Goal: Feedback & Contribution: Contribute content

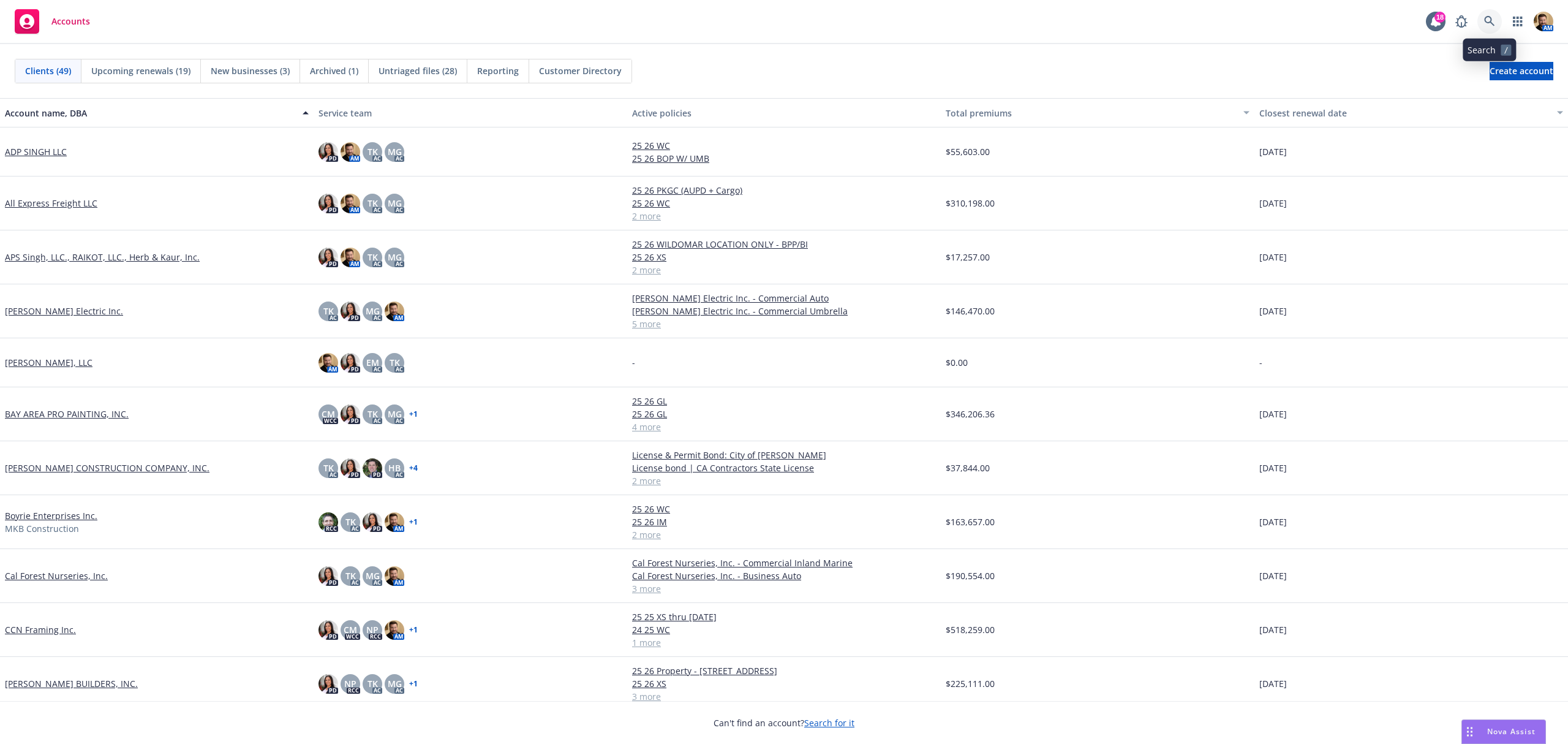
click at [1489, 24] on icon at bounding box center [1490, 22] width 11 height 11
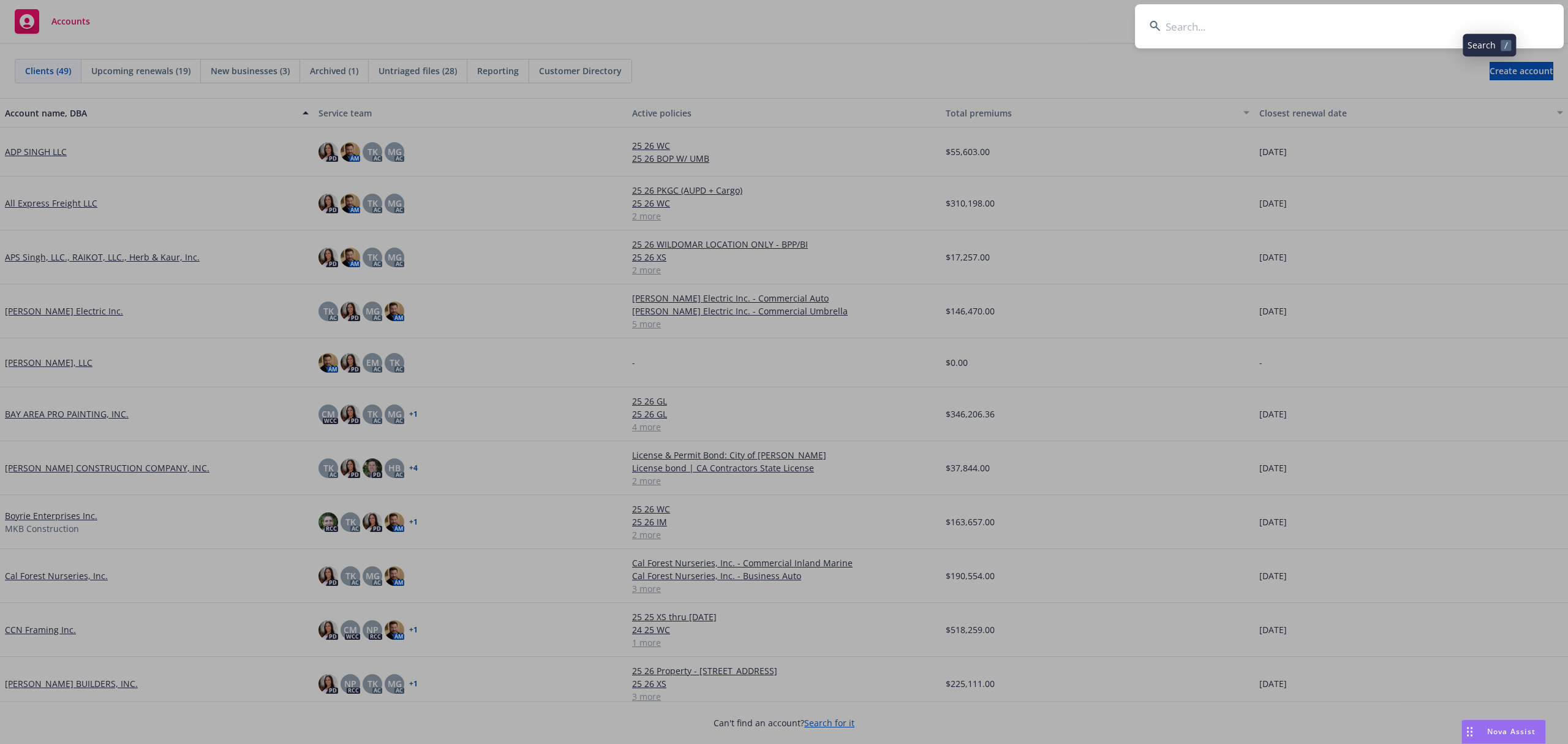
click at [1477, 28] on input at bounding box center [1350, 26] width 429 height 44
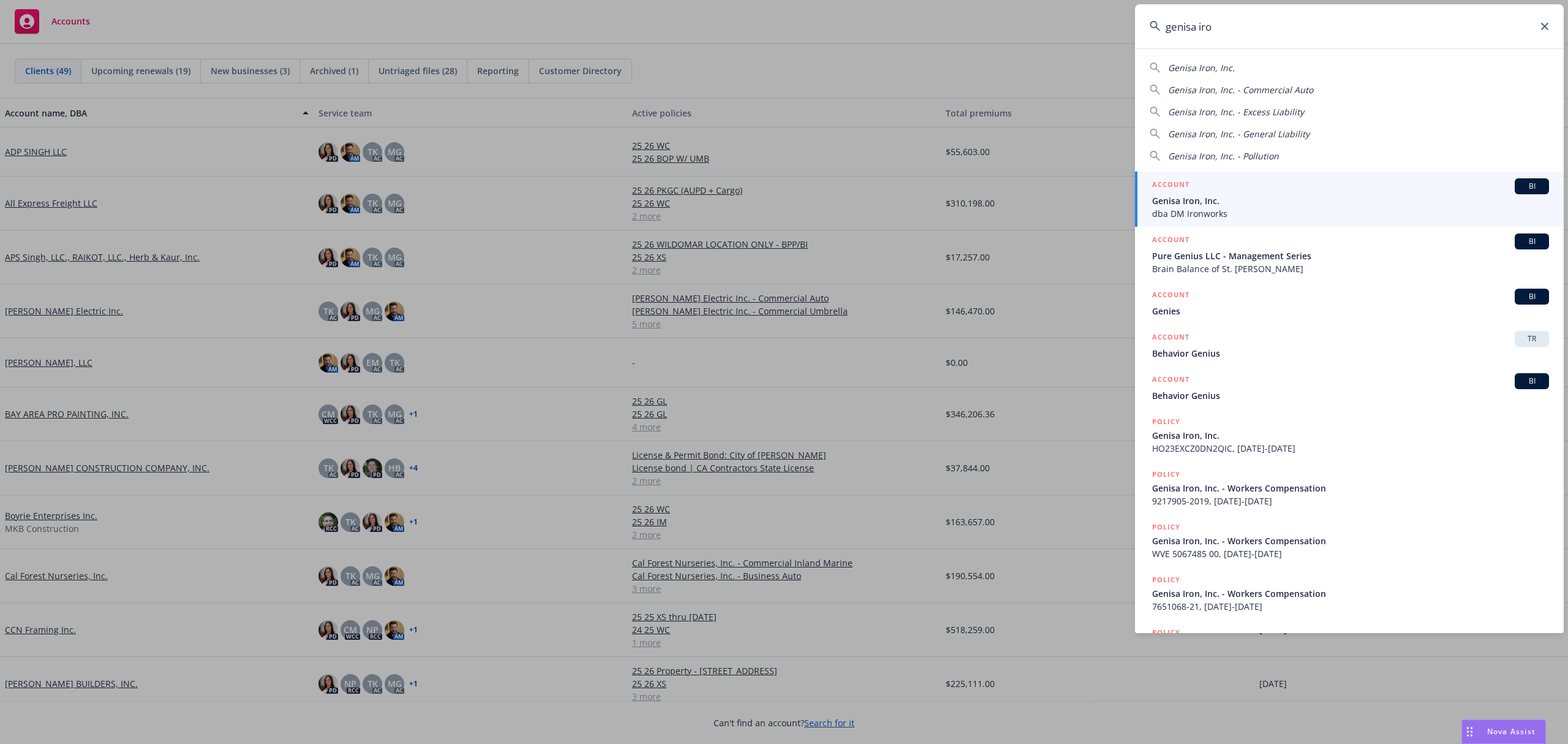
type input "genisa iron"
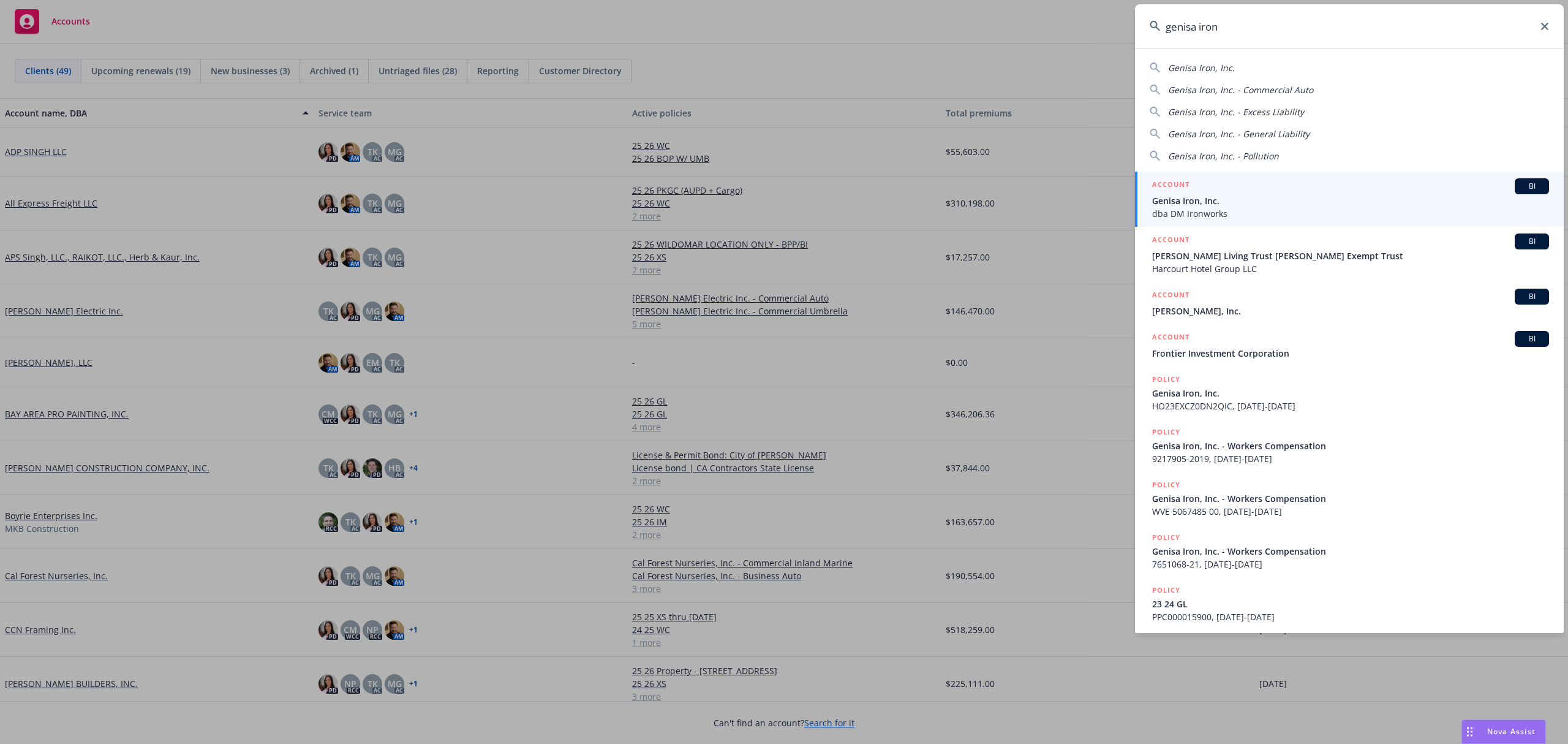
click at [1222, 197] on span "Genisa Iron, Inc." at bounding box center [1351, 201] width 397 height 13
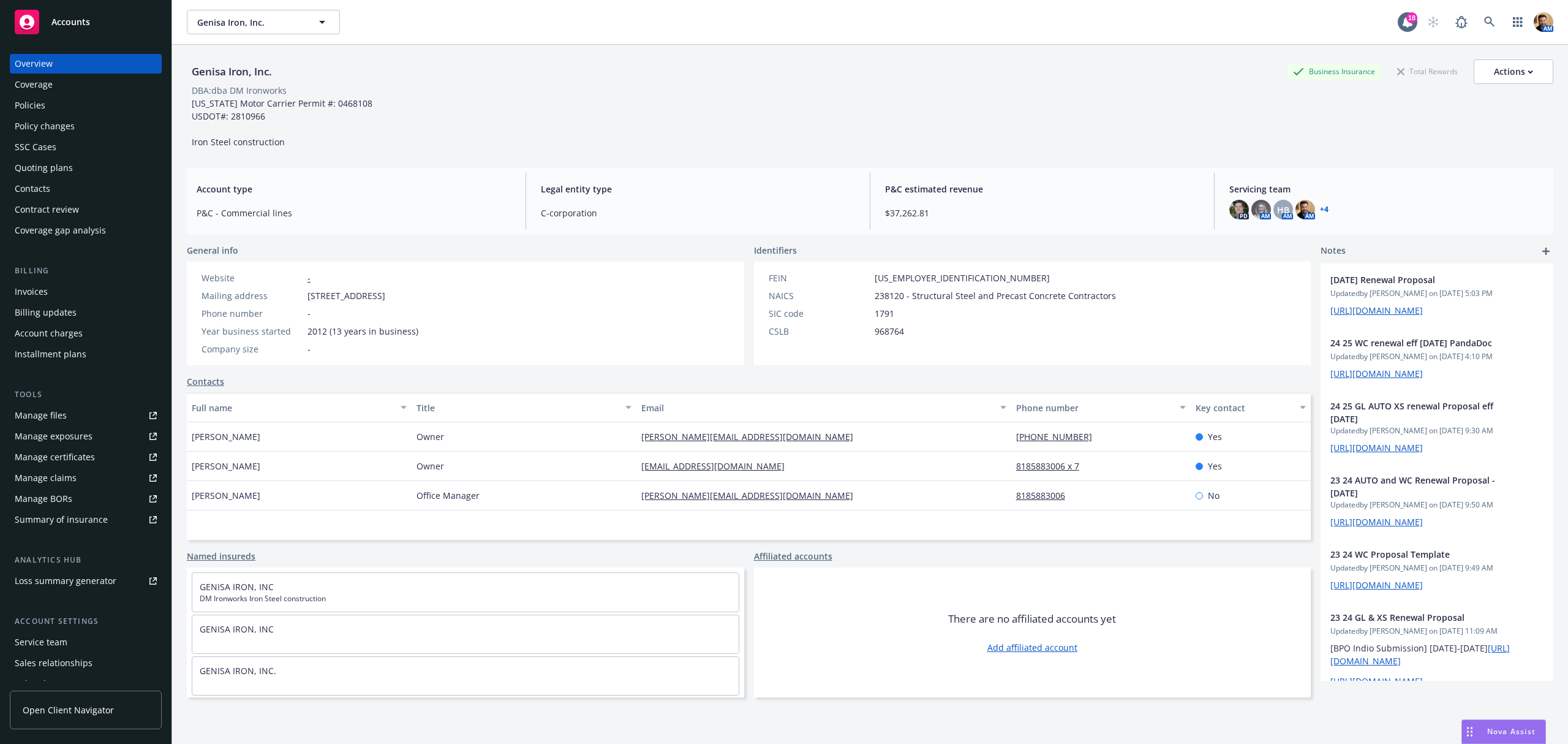
click at [25, 160] on div "Quoting plans" at bounding box center [43, 168] width 58 height 20
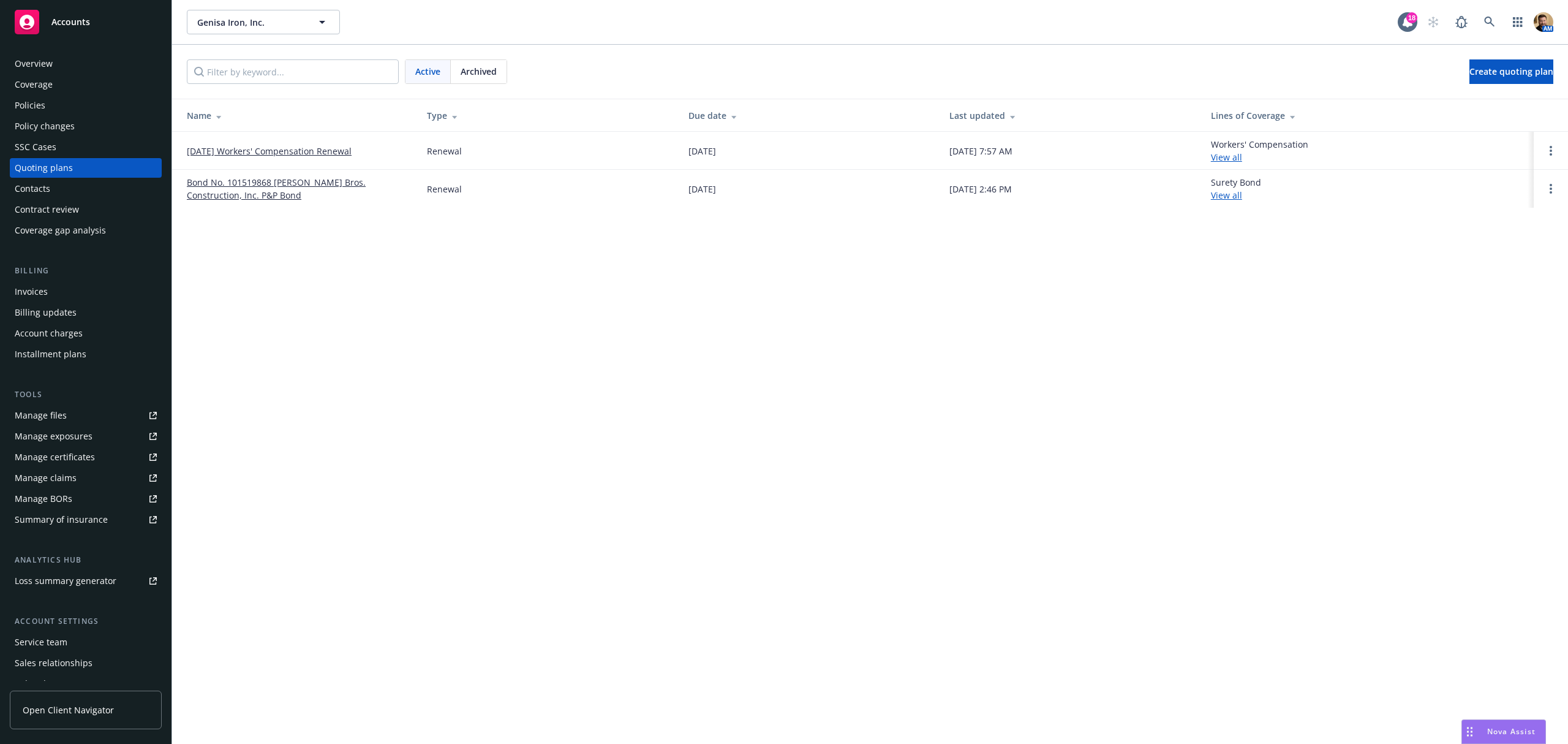
click at [264, 150] on link "09/21/25 Workers' Compensation Renewal" at bounding box center [269, 151] width 165 height 13
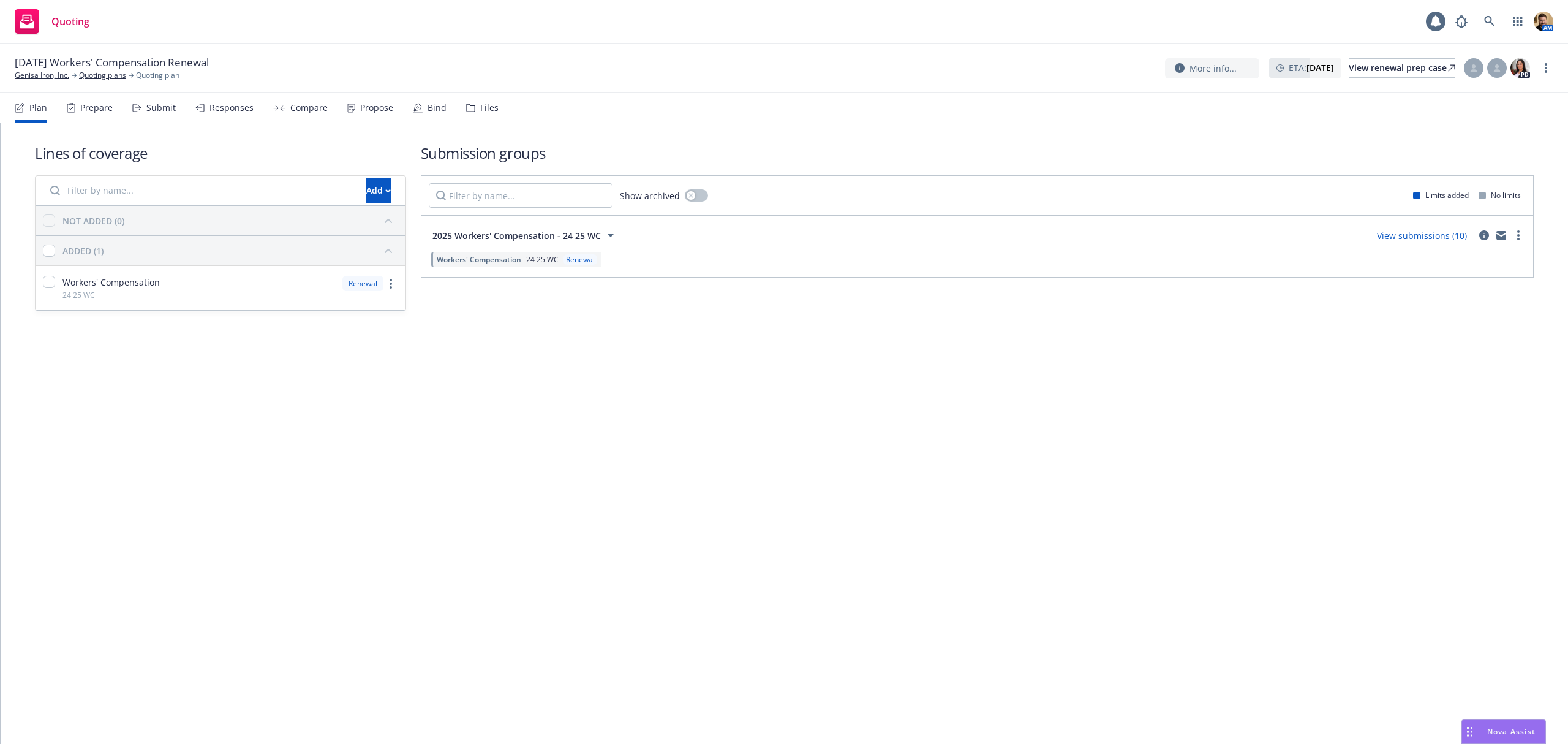
click at [150, 104] on div "Submit" at bounding box center [161, 108] width 30 height 10
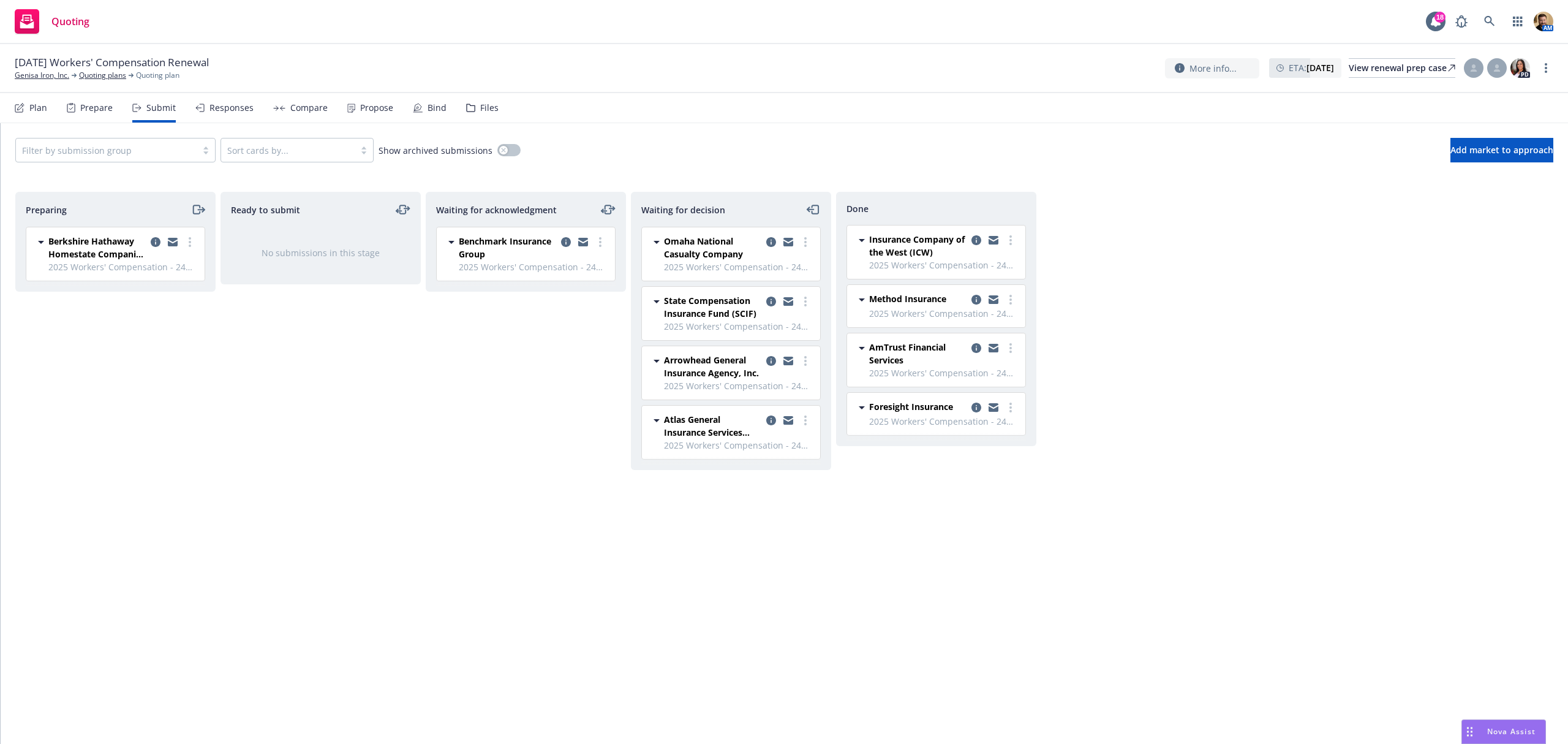
click at [231, 118] on div "Responses" at bounding box center [224, 108] width 58 height 30
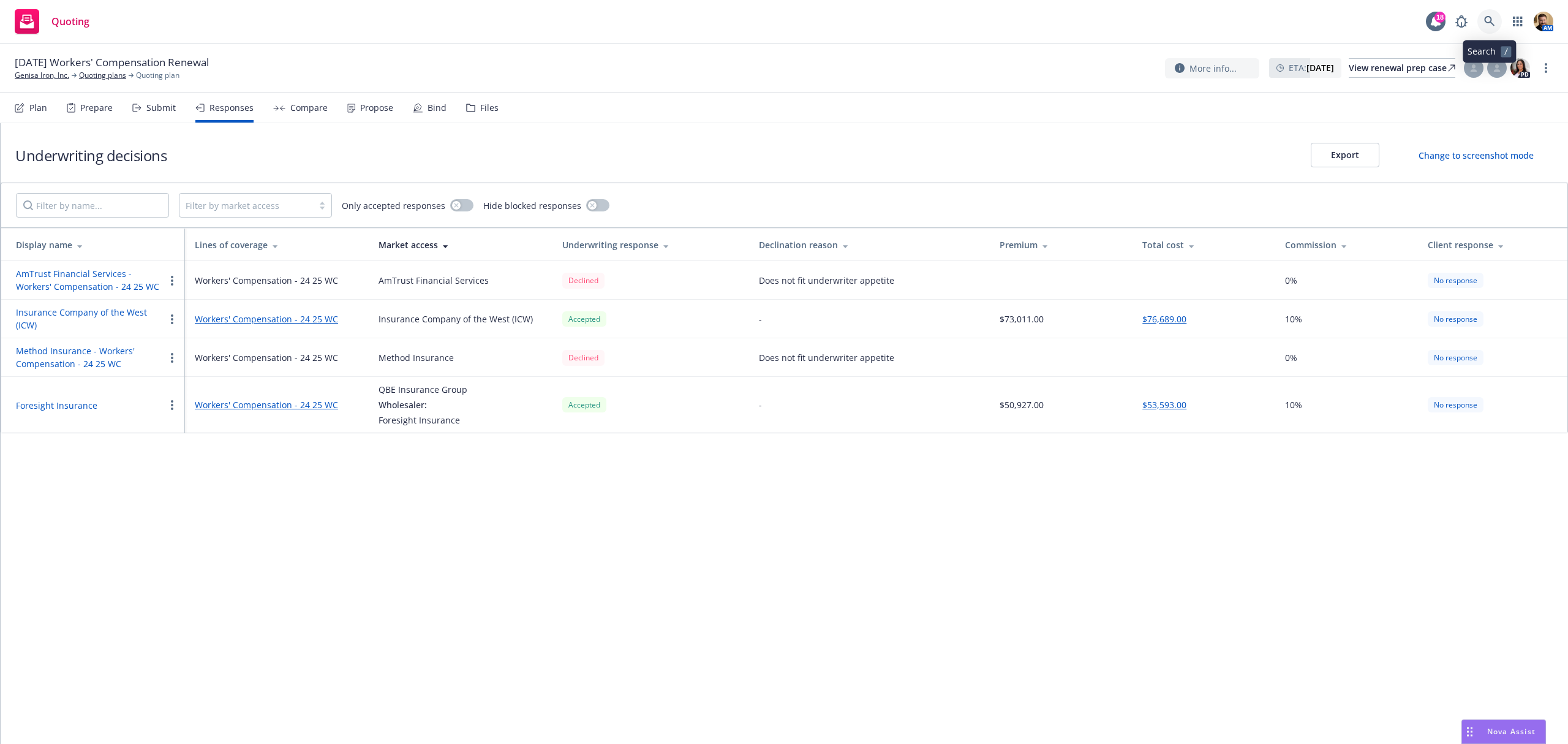
click at [1493, 18] on icon at bounding box center [1490, 22] width 11 height 11
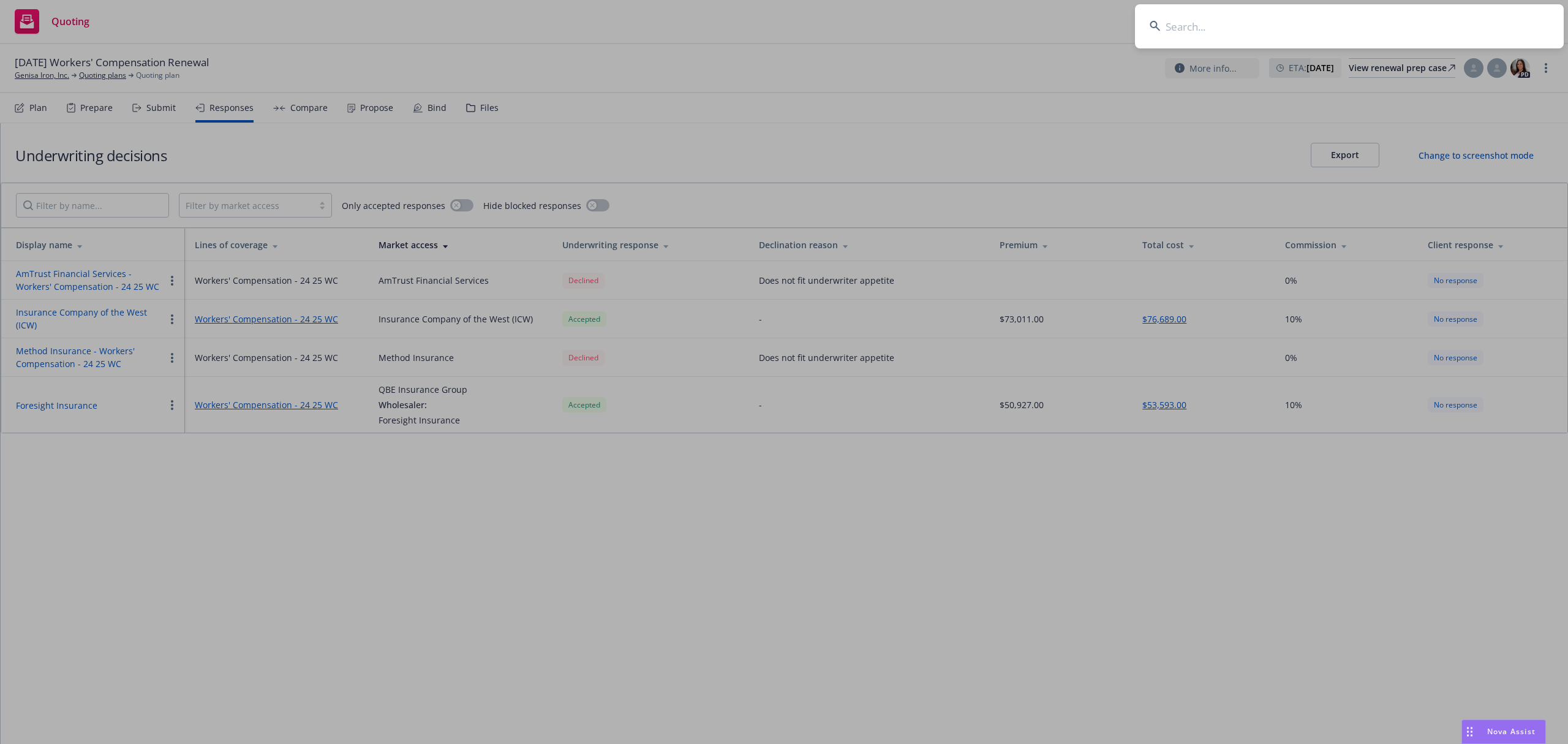
click at [1434, 22] on input at bounding box center [1350, 26] width 429 height 44
type input "all express"
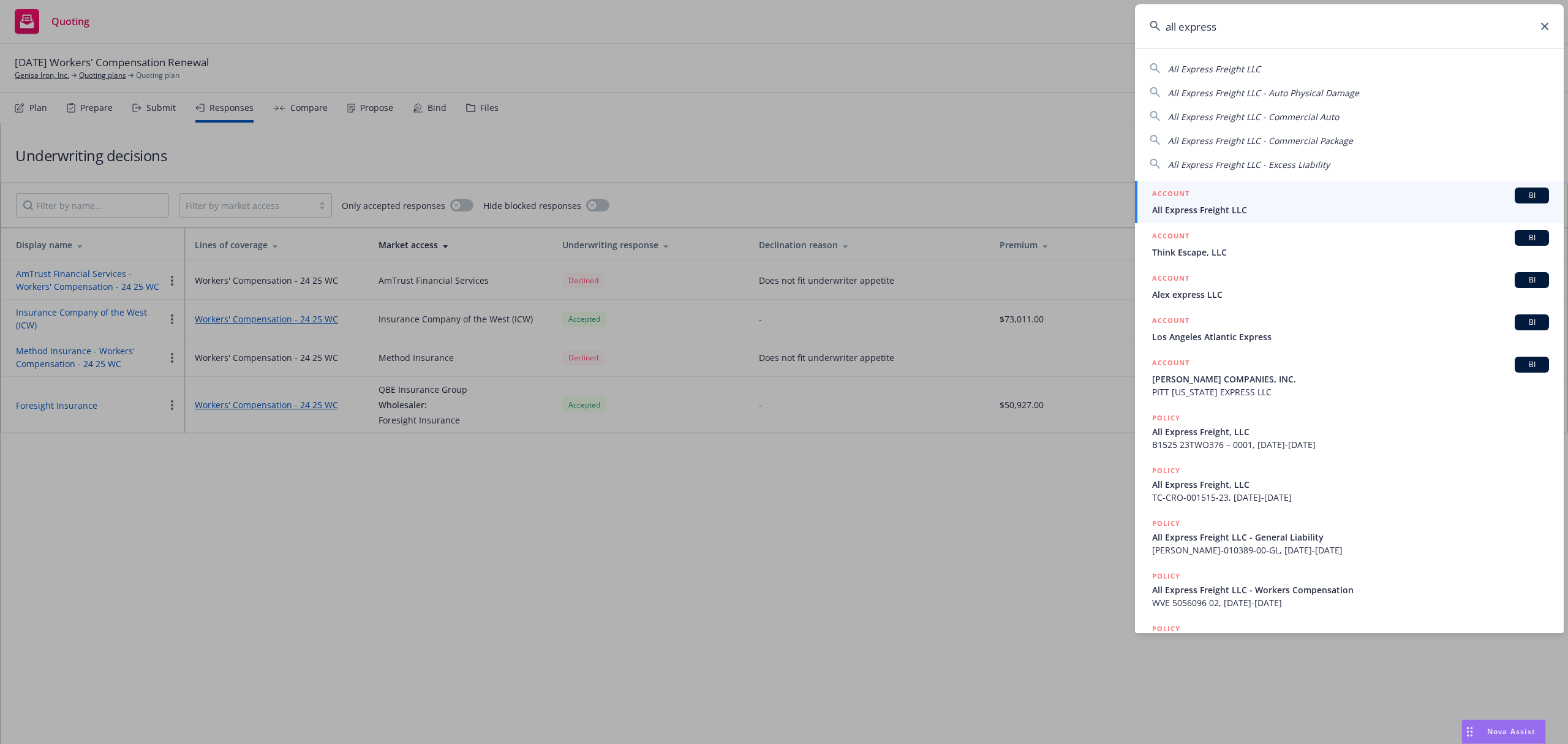
click at [1209, 200] on div "ACCOUNT BI" at bounding box center [1351, 196] width 397 height 16
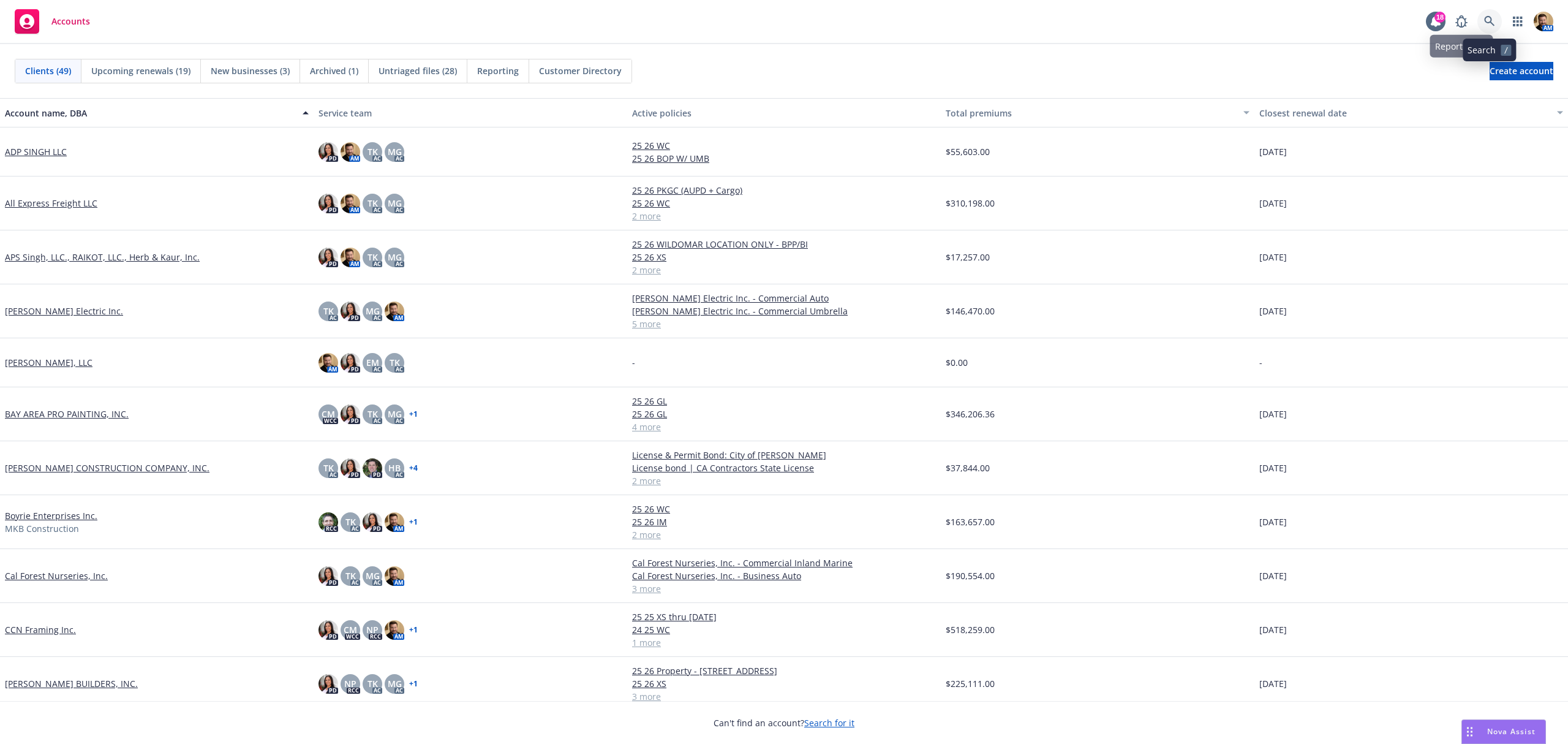
click at [1489, 22] on icon at bounding box center [1490, 22] width 11 height 11
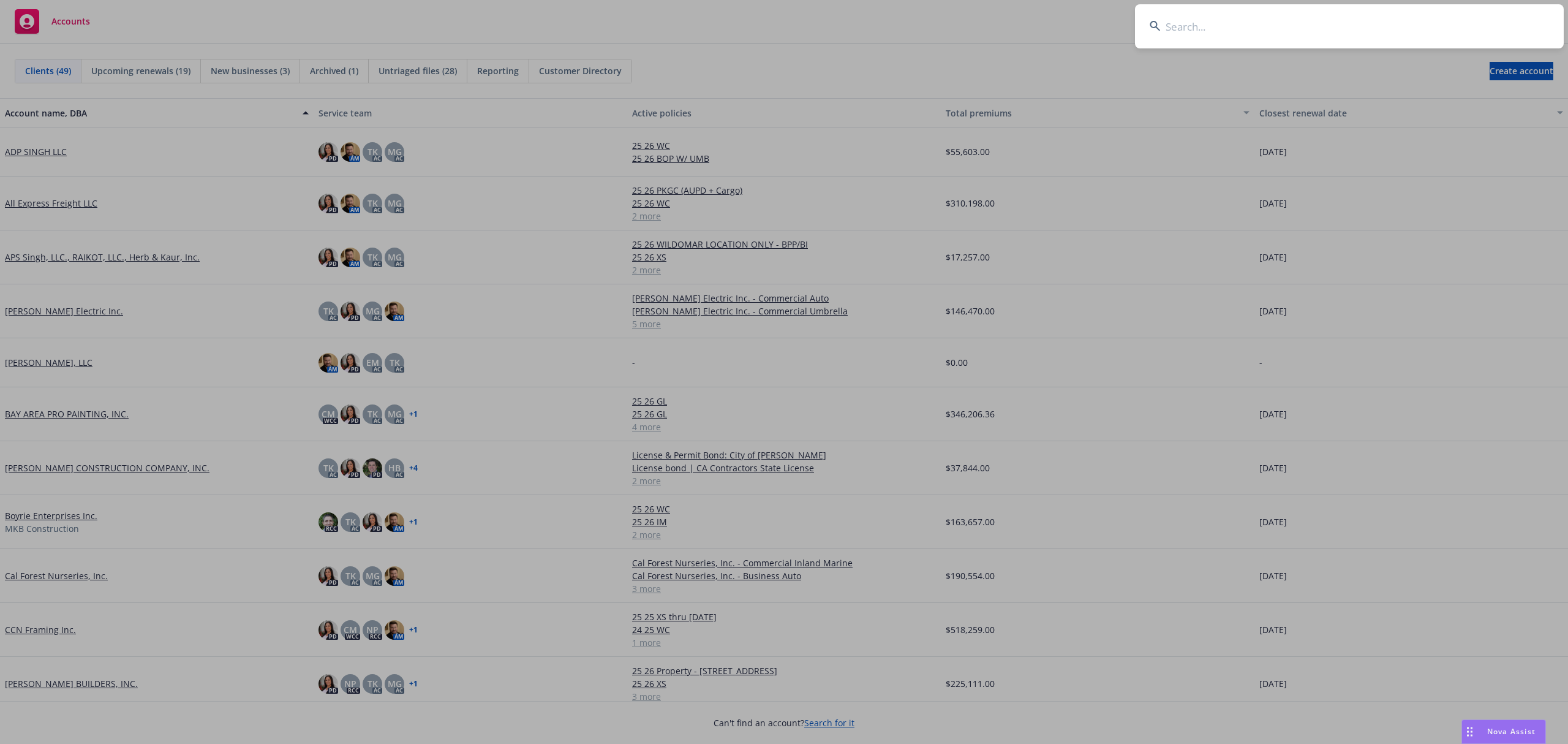
click at [1454, 34] on input at bounding box center [1350, 26] width 429 height 44
type input "n"
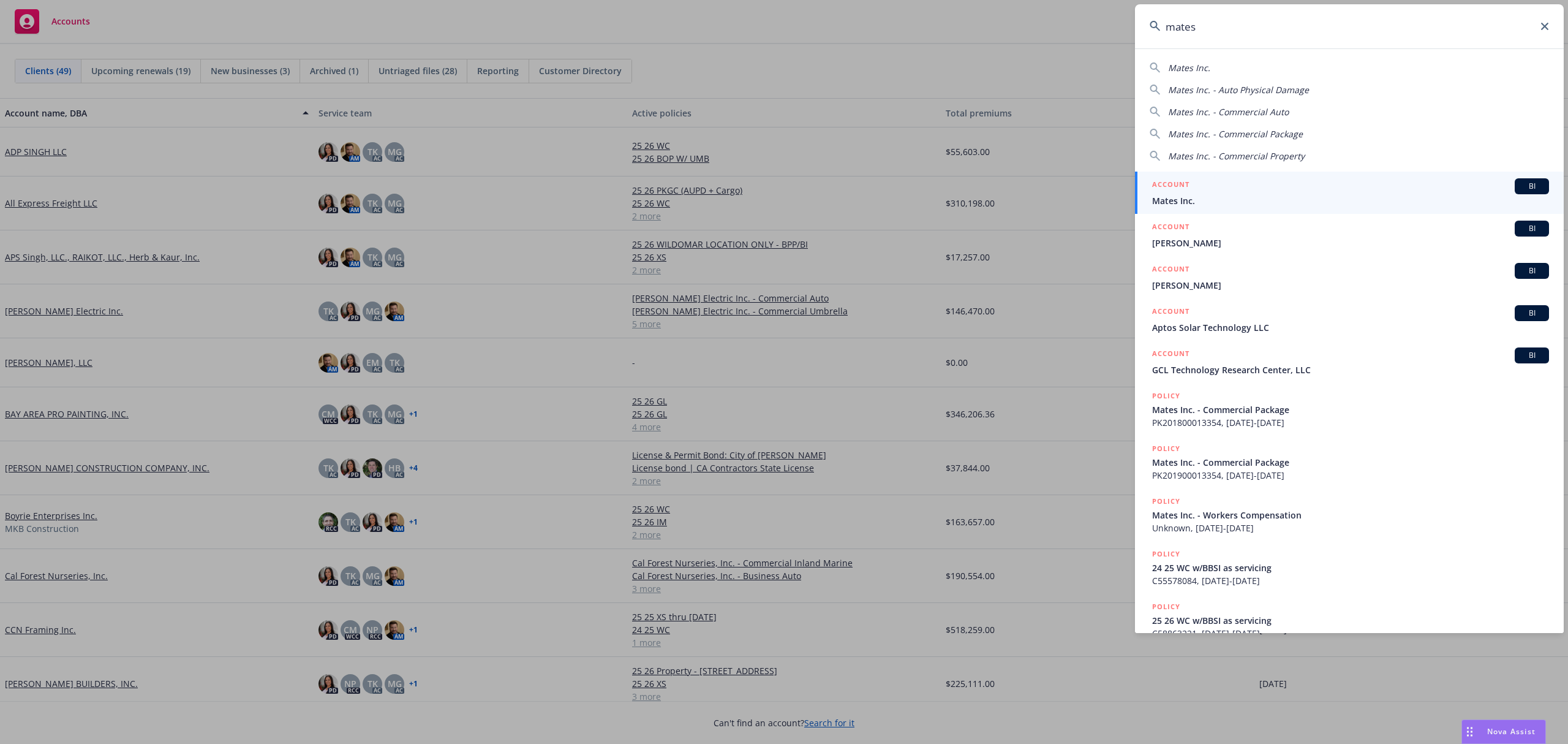
type input "mates"
click at [1160, 200] on span "Mates Inc." at bounding box center [1351, 201] width 397 height 13
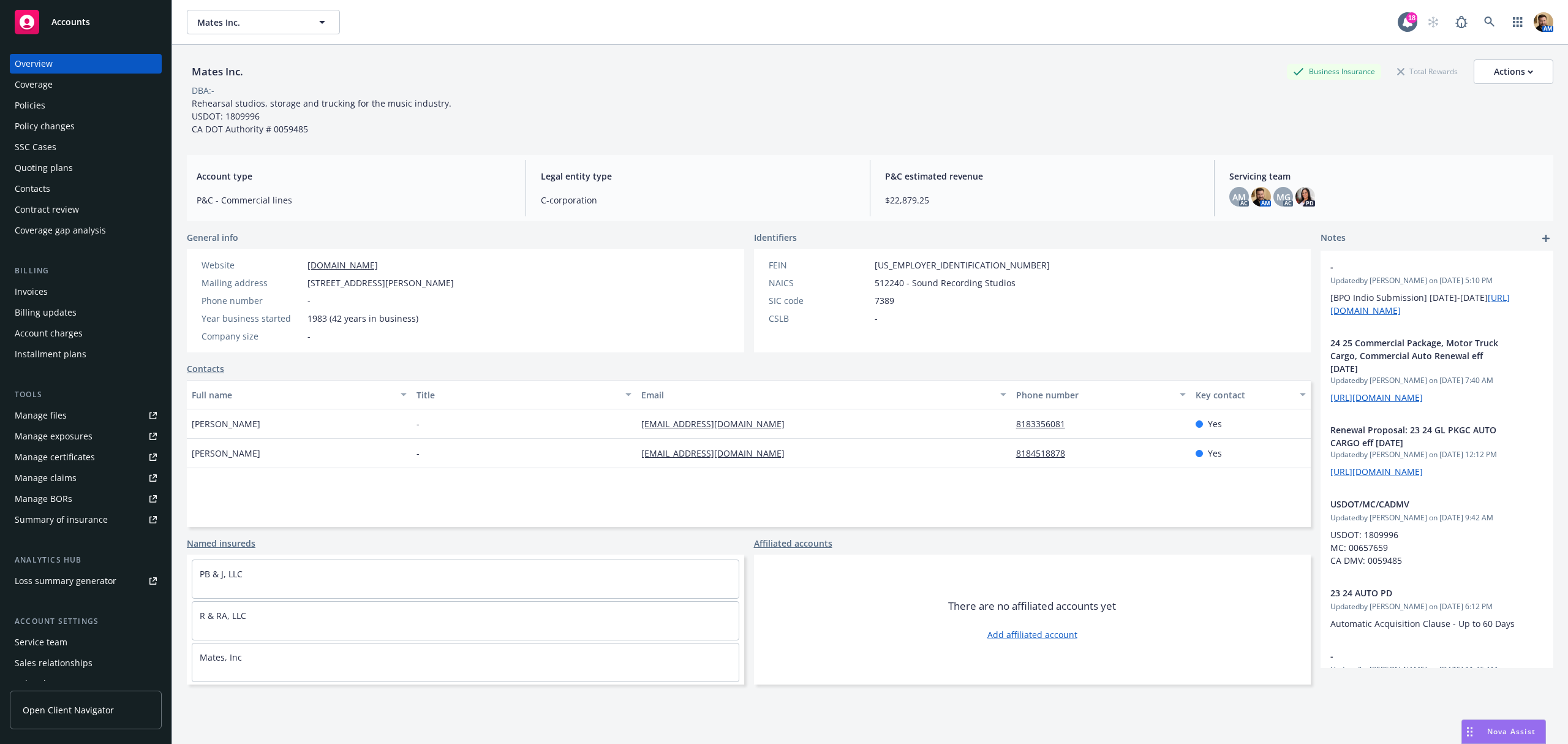
click at [66, 99] on div "Policies" at bounding box center [85, 106] width 142 height 20
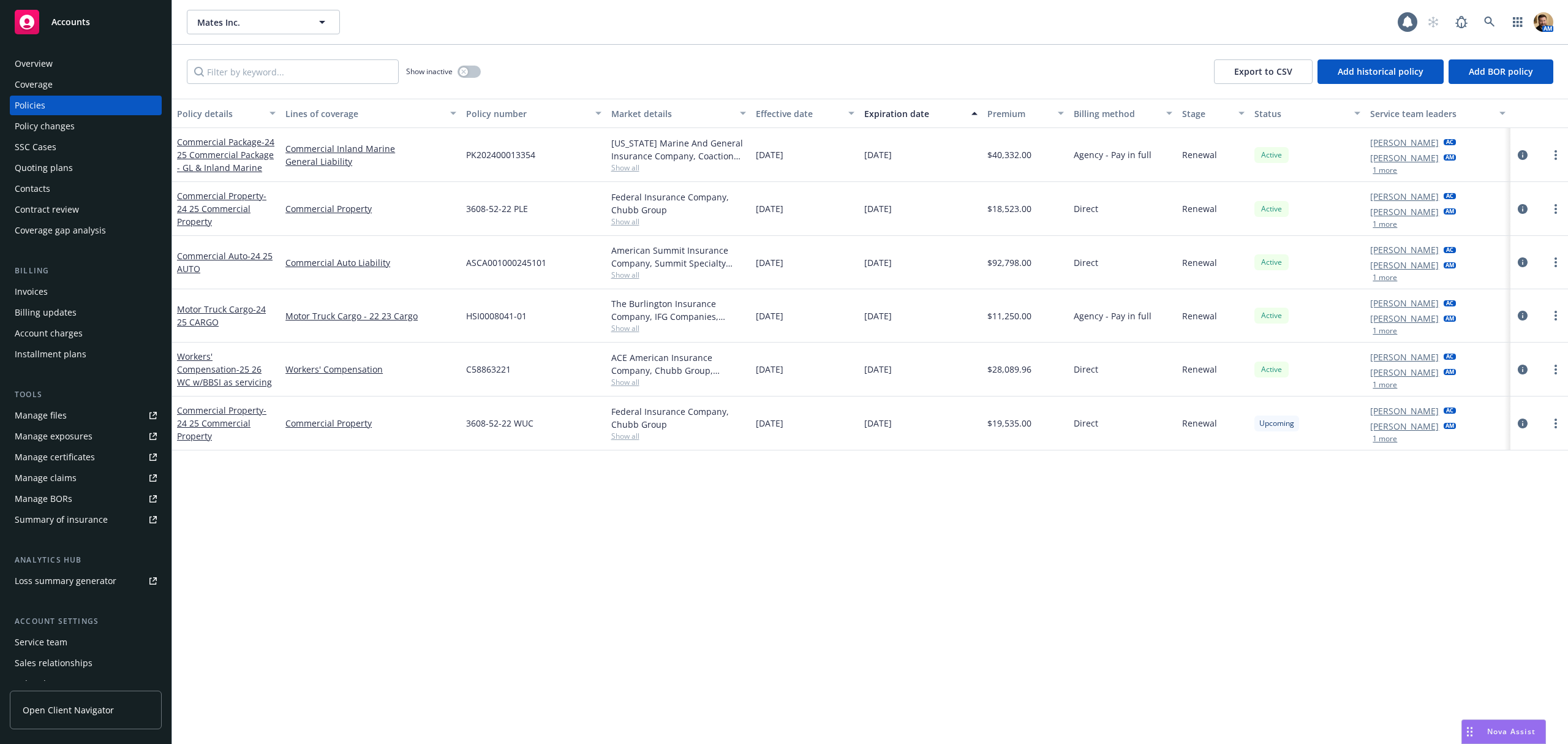
click at [59, 167] on div "Quoting plans" at bounding box center [43, 168] width 58 height 20
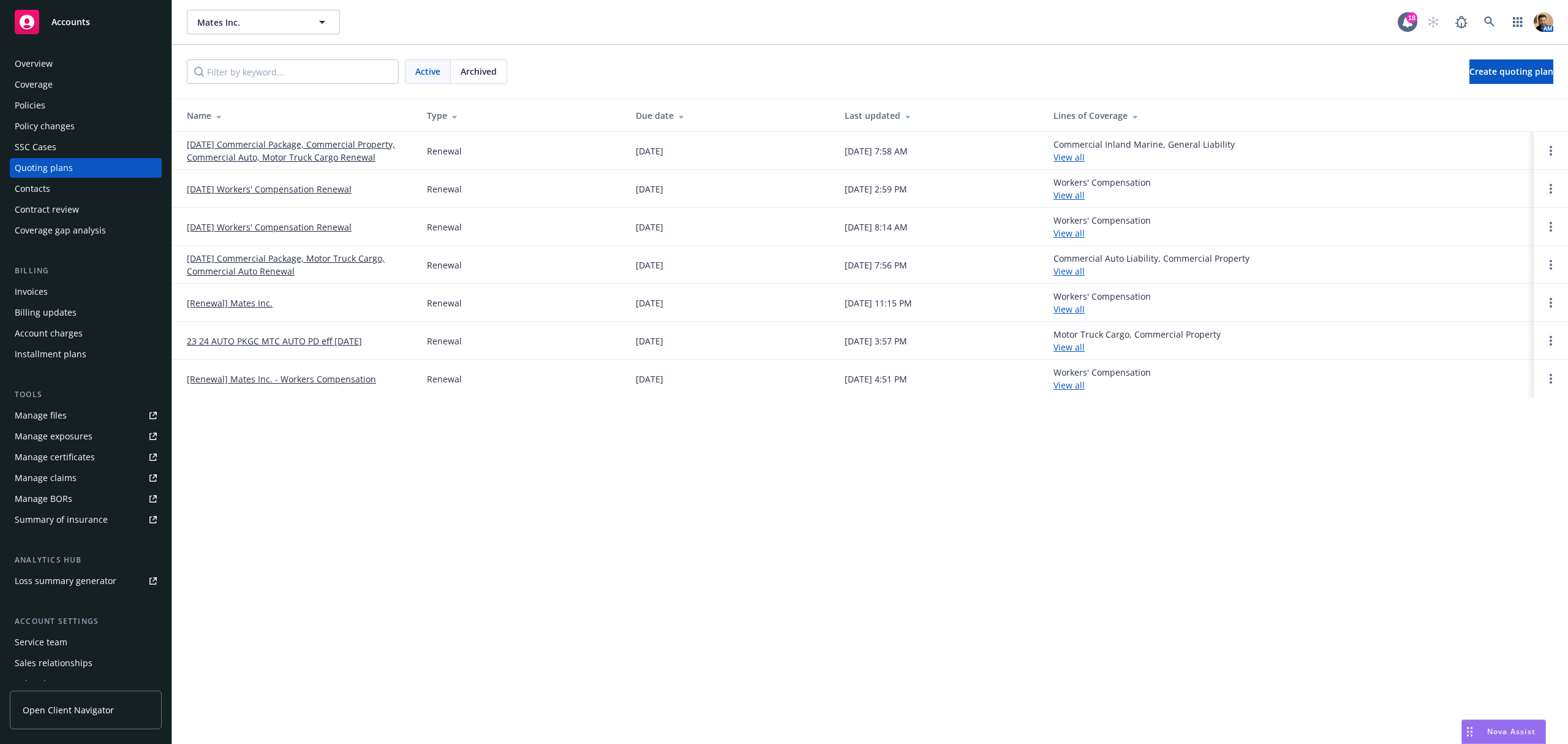
click at [263, 160] on link "[DATE] Commercial Package, Commercial Property, Commercial Auto, Motor Truck Ca…" at bounding box center [297, 151] width 221 height 26
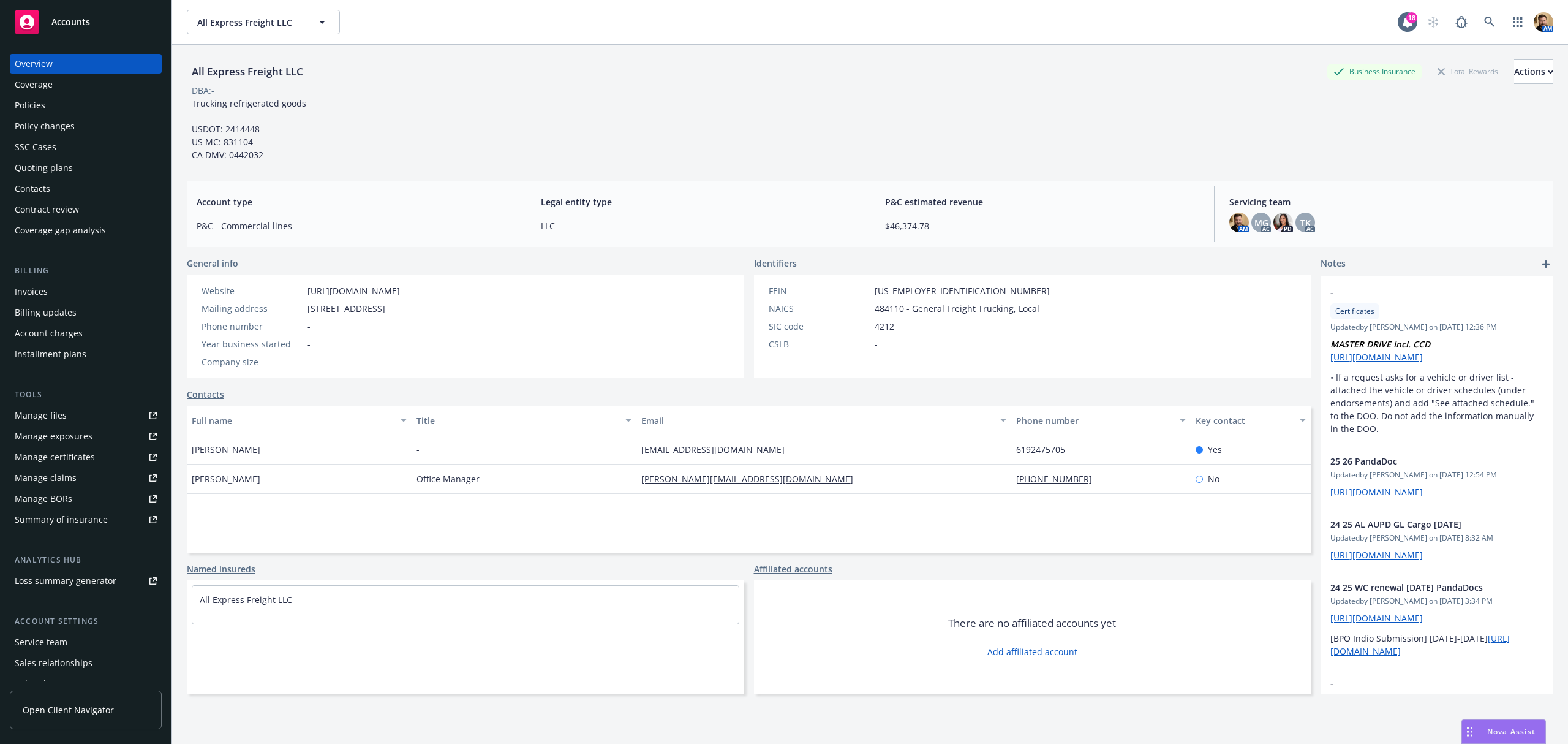
click at [53, 100] on div "Policies" at bounding box center [85, 106] width 142 height 20
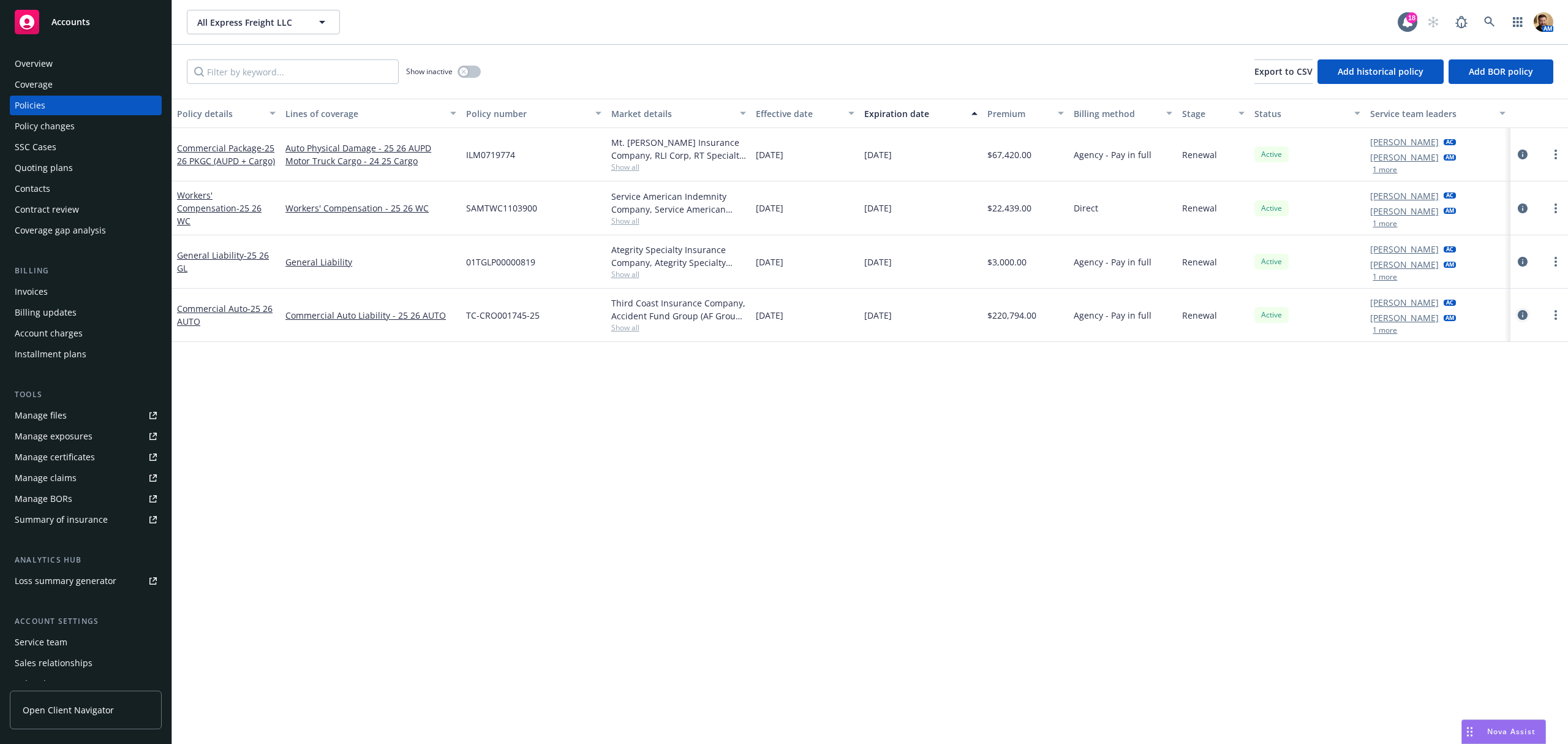
click at [1520, 316] on icon "circleInformation" at bounding box center [1522, 315] width 10 height 10
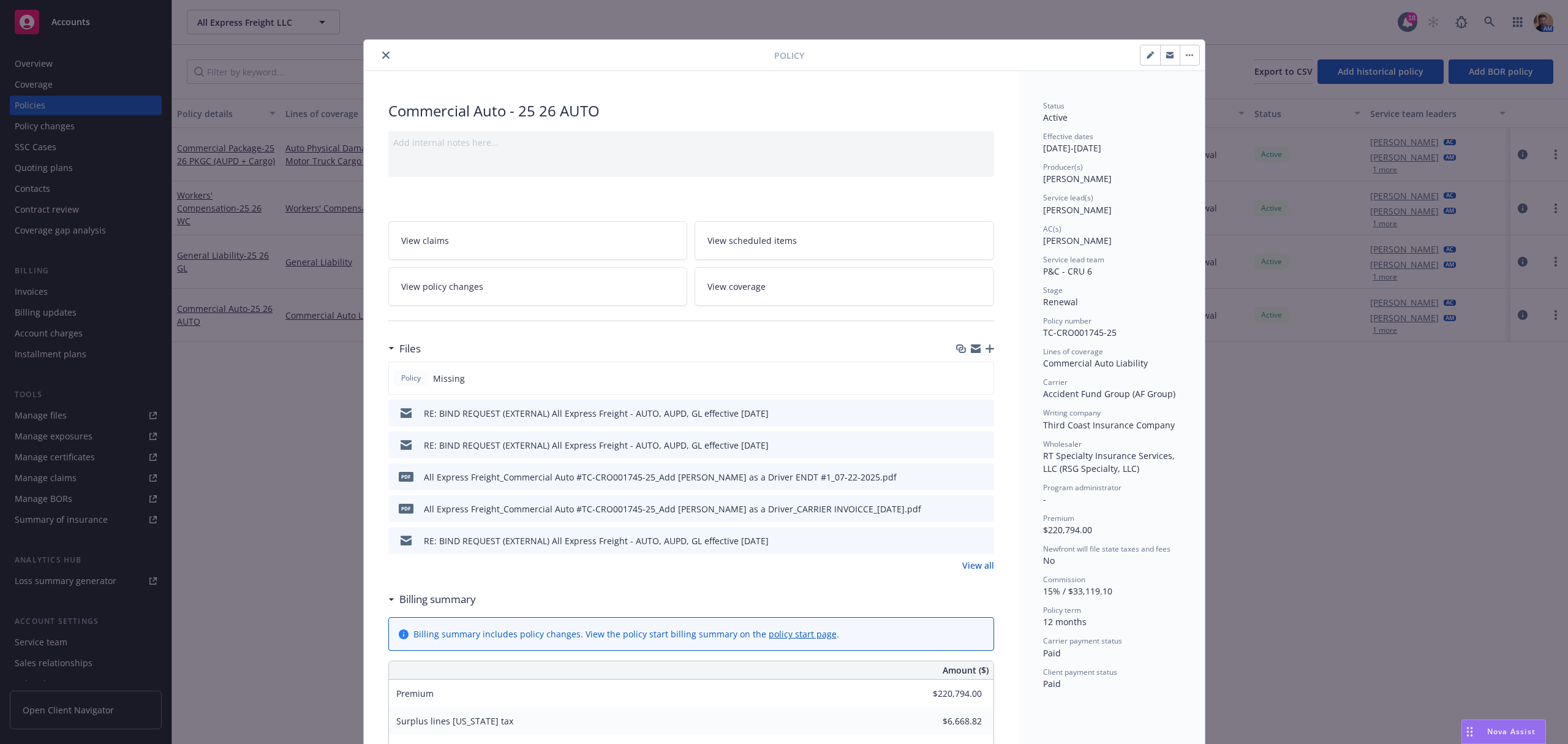
click at [986, 349] on icon "button" at bounding box center [990, 349] width 9 height 9
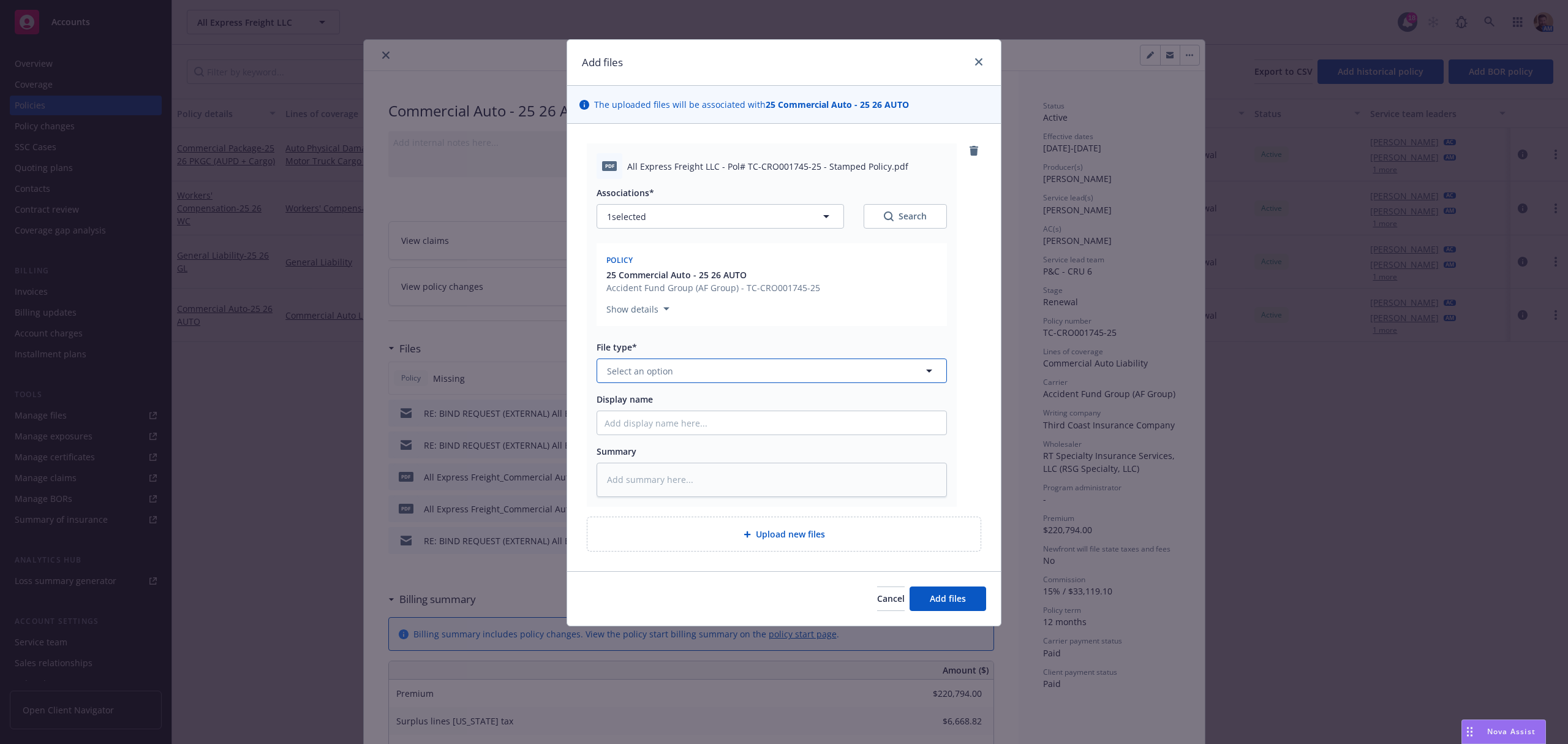
click at [706, 368] on button "Select an option" at bounding box center [771, 371] width 351 height 24
drag, startPoint x: 706, startPoint y: 368, endPoint x: 533, endPoint y: 376, distance: 173.2
click at [533, 376] on div "Add files The uploaded files will be associated with 25 Commercial Auto - 25 26…" at bounding box center [784, 372] width 1568 height 744
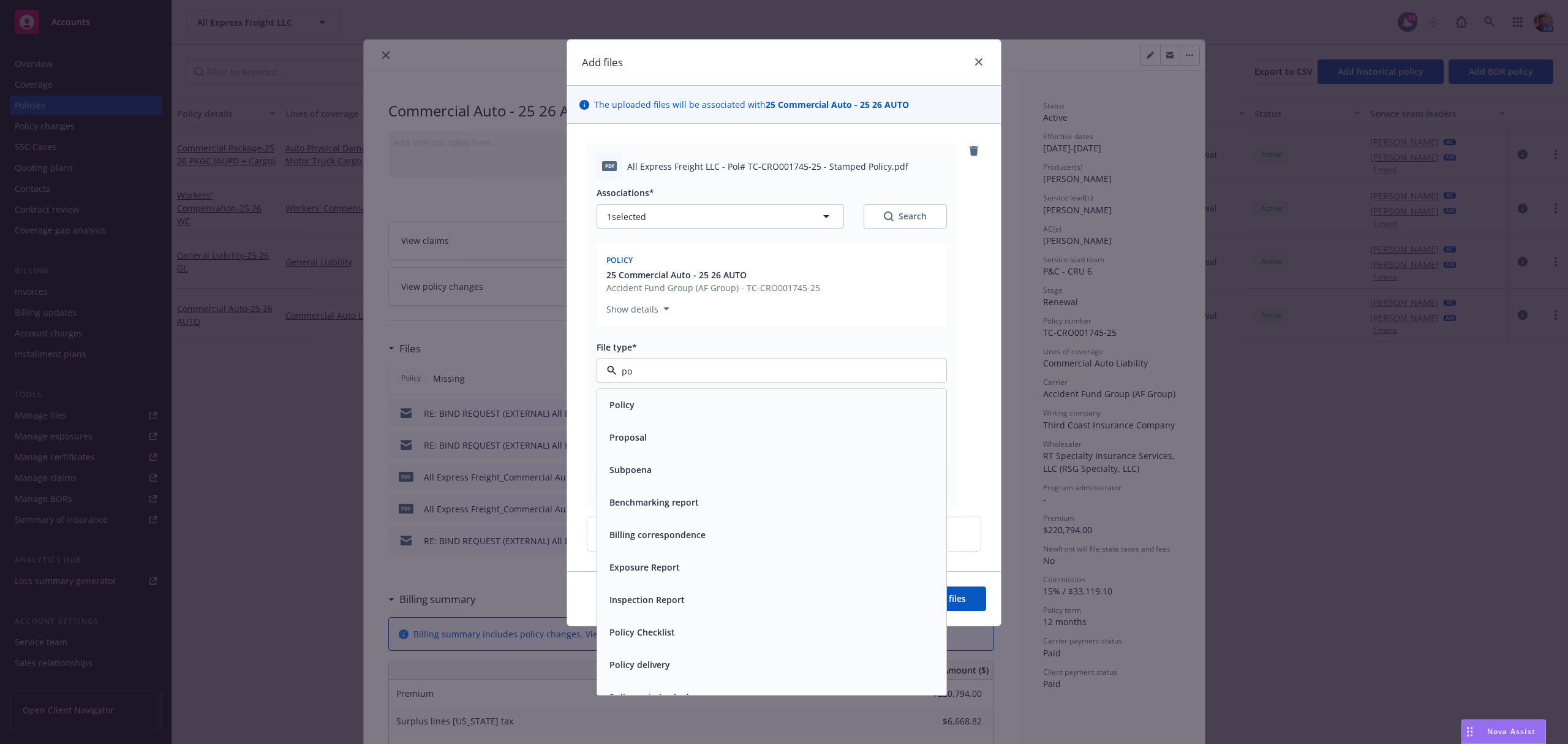
type input "pol"
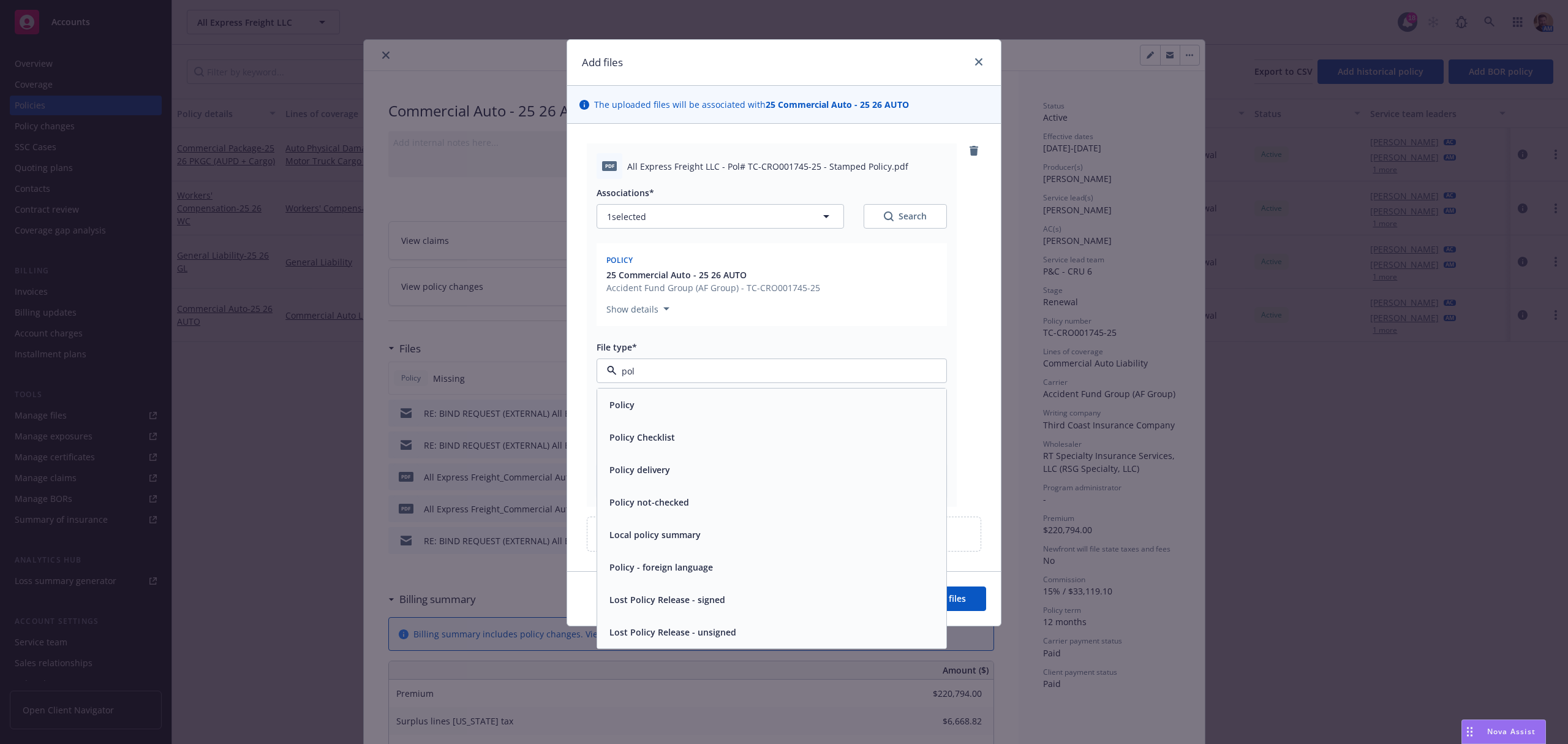
click at [627, 414] on div "Policy" at bounding box center [621, 405] width 32 height 18
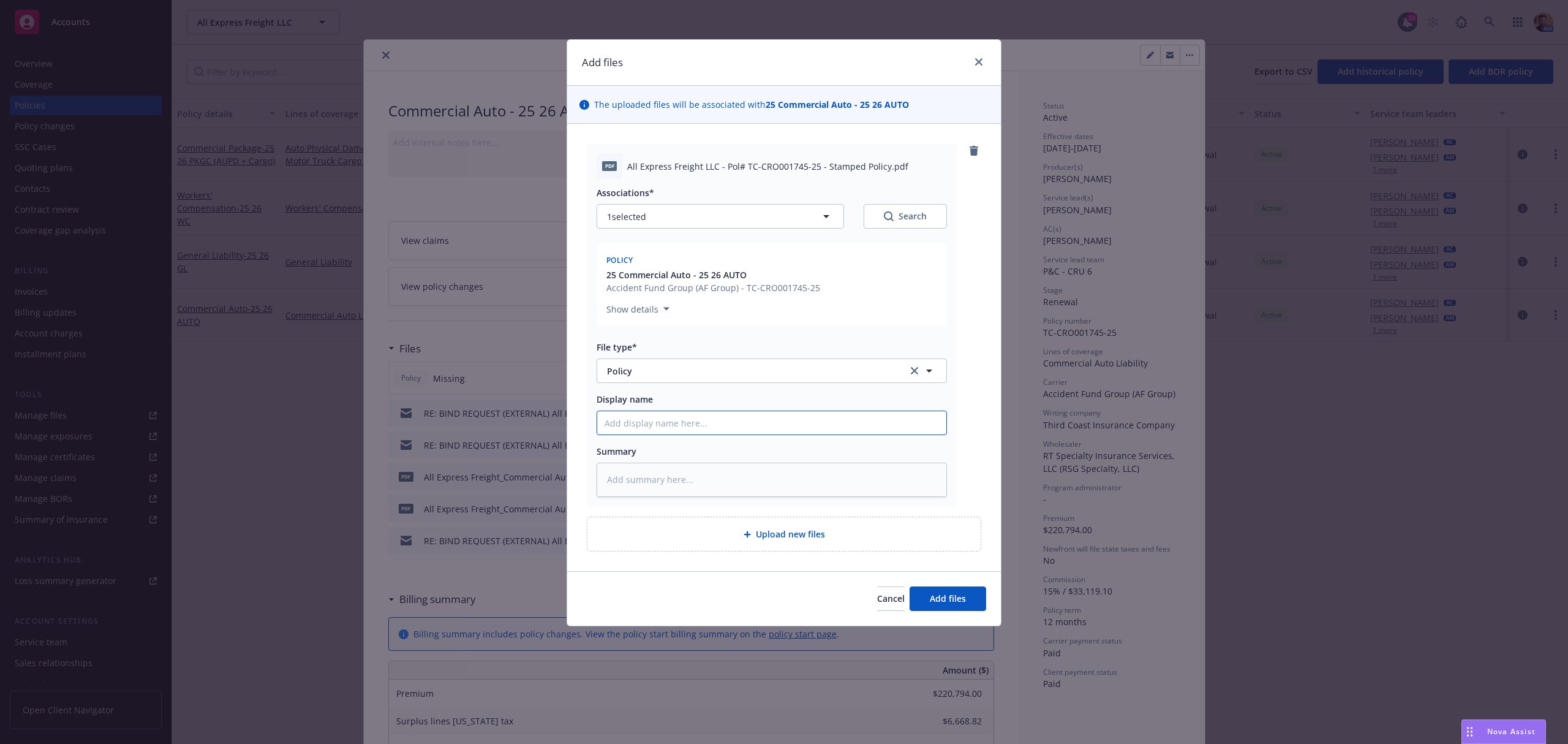
click at [633, 426] on input "Display name" at bounding box center [771, 423] width 349 height 23
type textarea "x"
type input "2"
type textarea "x"
type input "25"
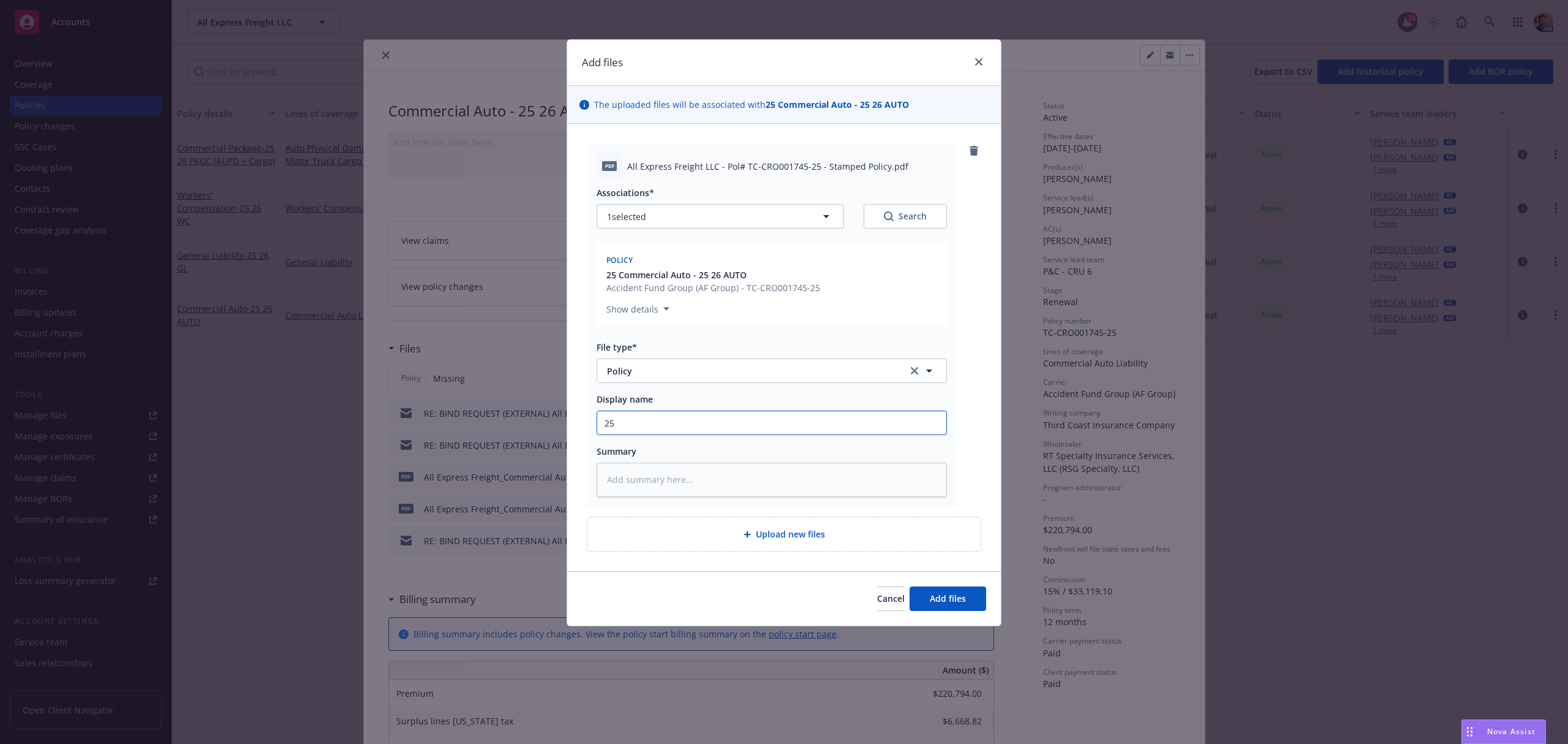
type textarea "x"
type input "25 2"
type textarea "x"
type input "25 236"
type textarea "x"
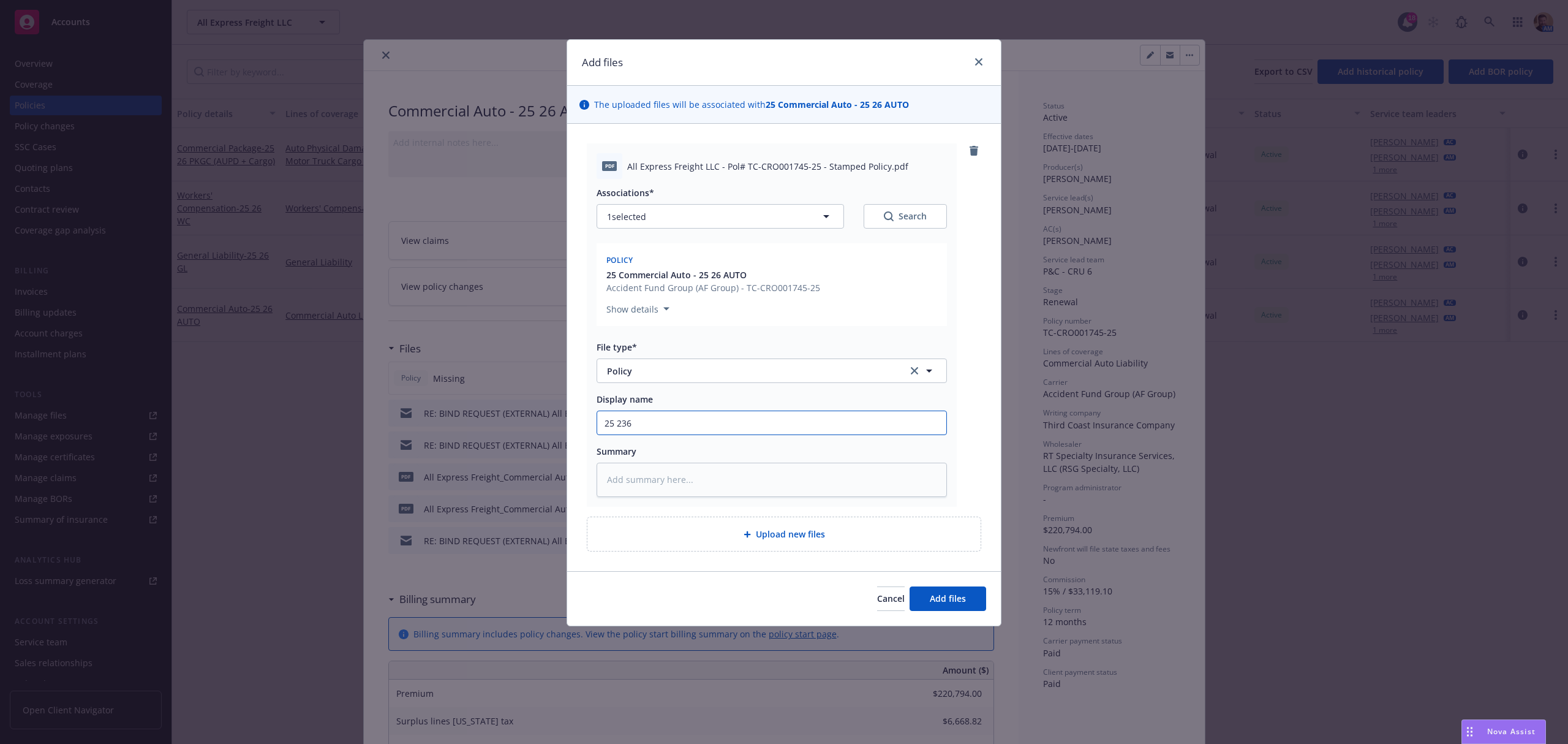
type input "25 236"
type textarea "x"
type input "25 236"
type textarea "x"
type input "25 23"
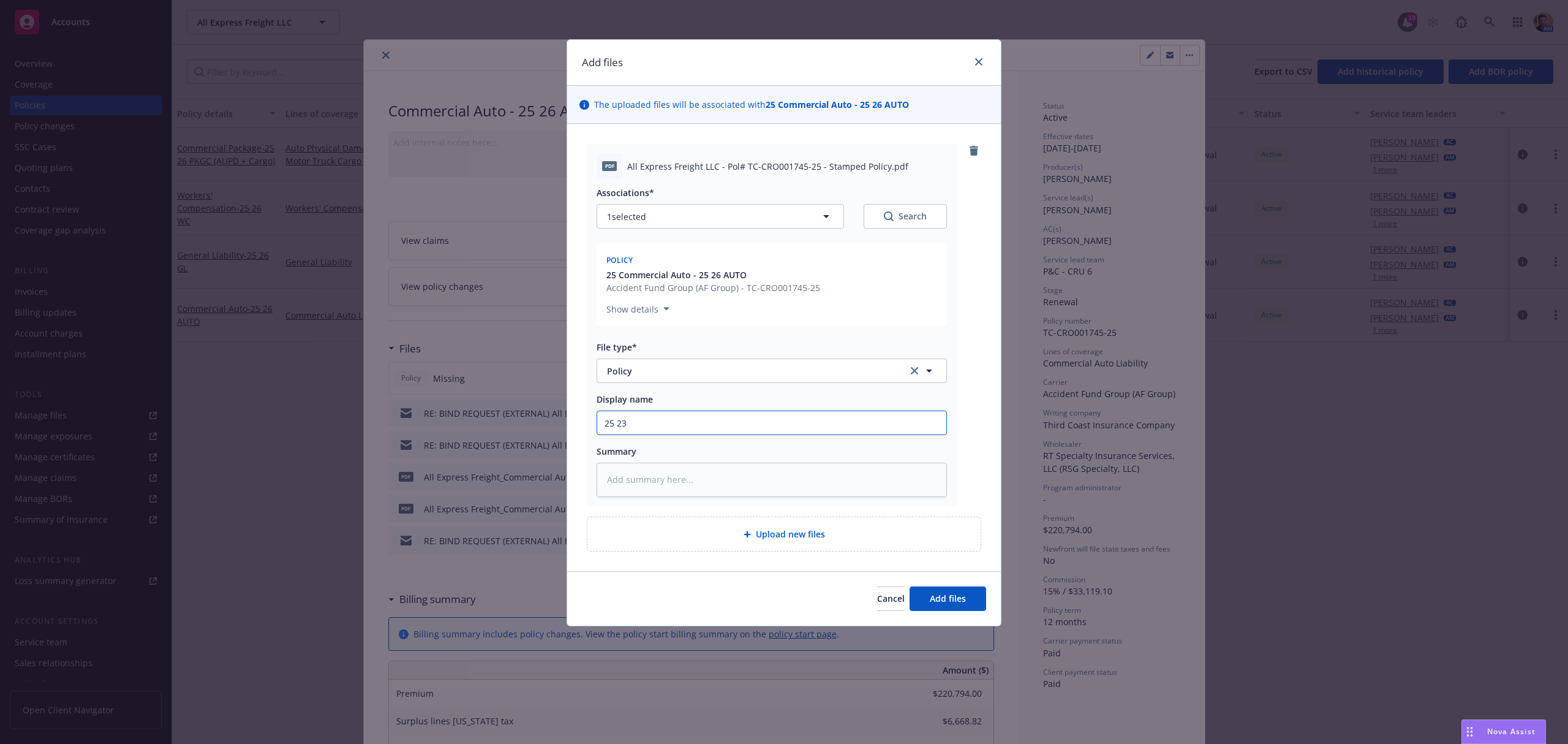
type textarea "x"
type input "25 2"
type textarea "x"
type input "25 26"
type textarea "x"
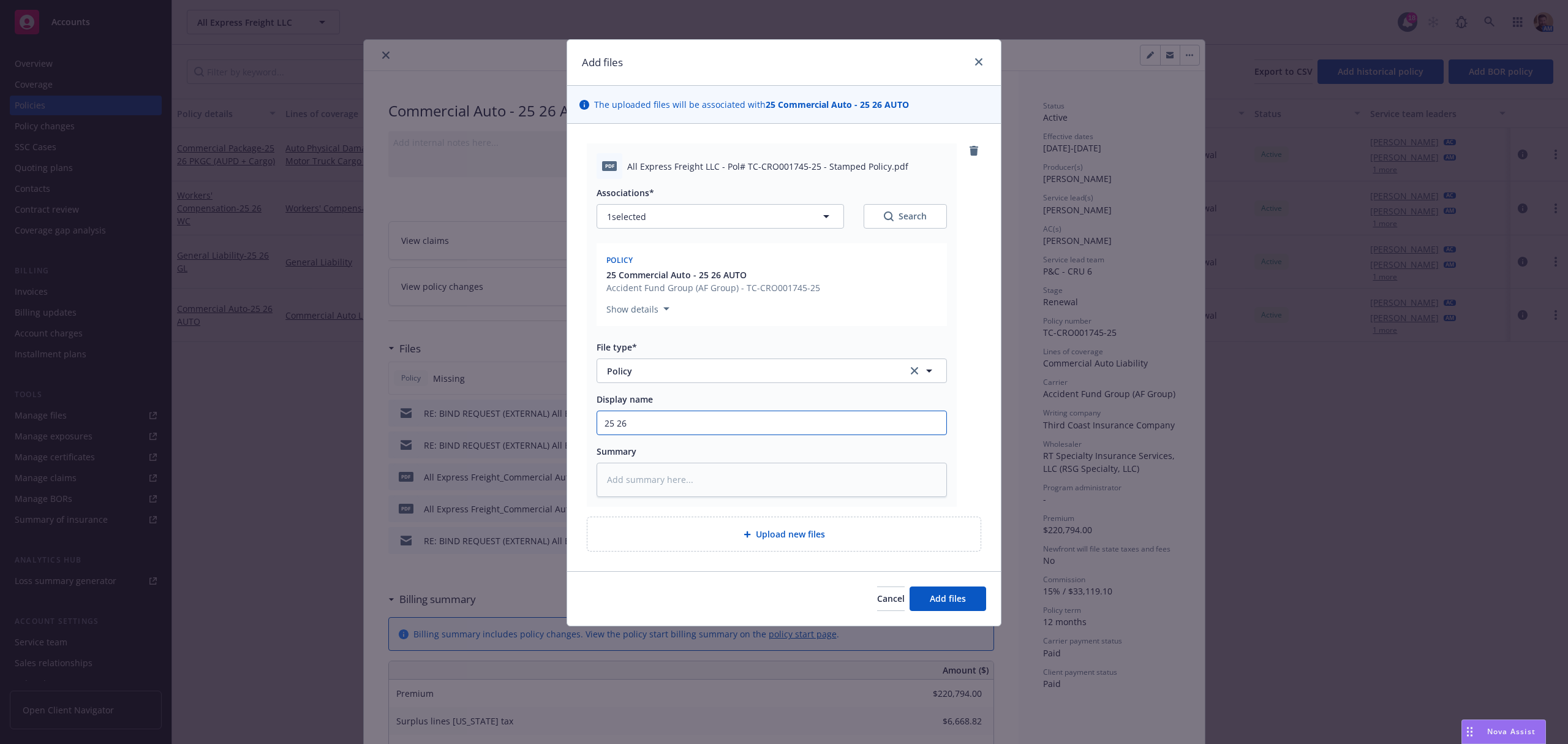
type input "25 26"
type textarea "x"
type input "25 26 A"
type textarea "x"
type input "25 26 AU"
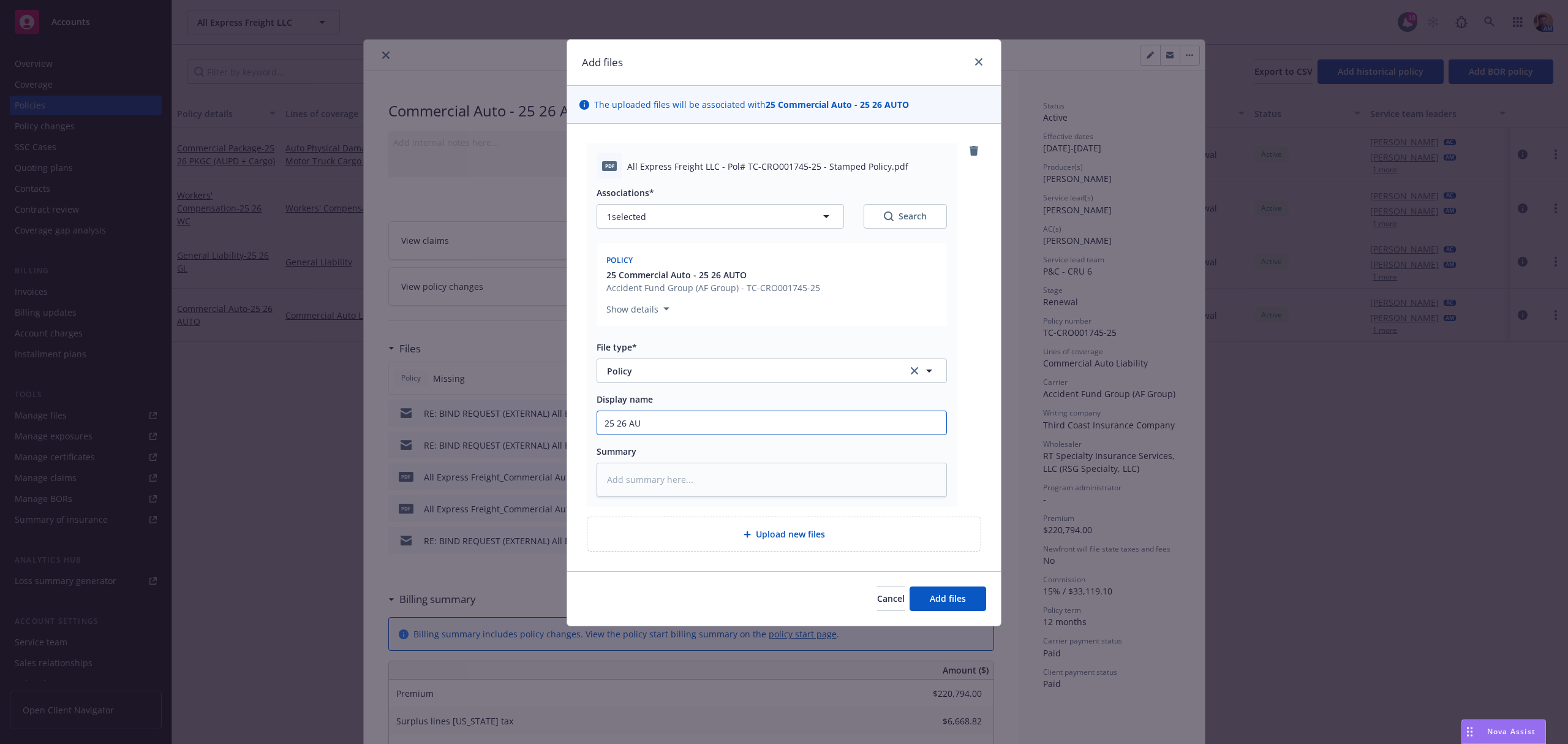
type textarea "x"
type input "25 26 AUT"
type textarea "x"
type input "25 26 AUTO"
type textarea "x"
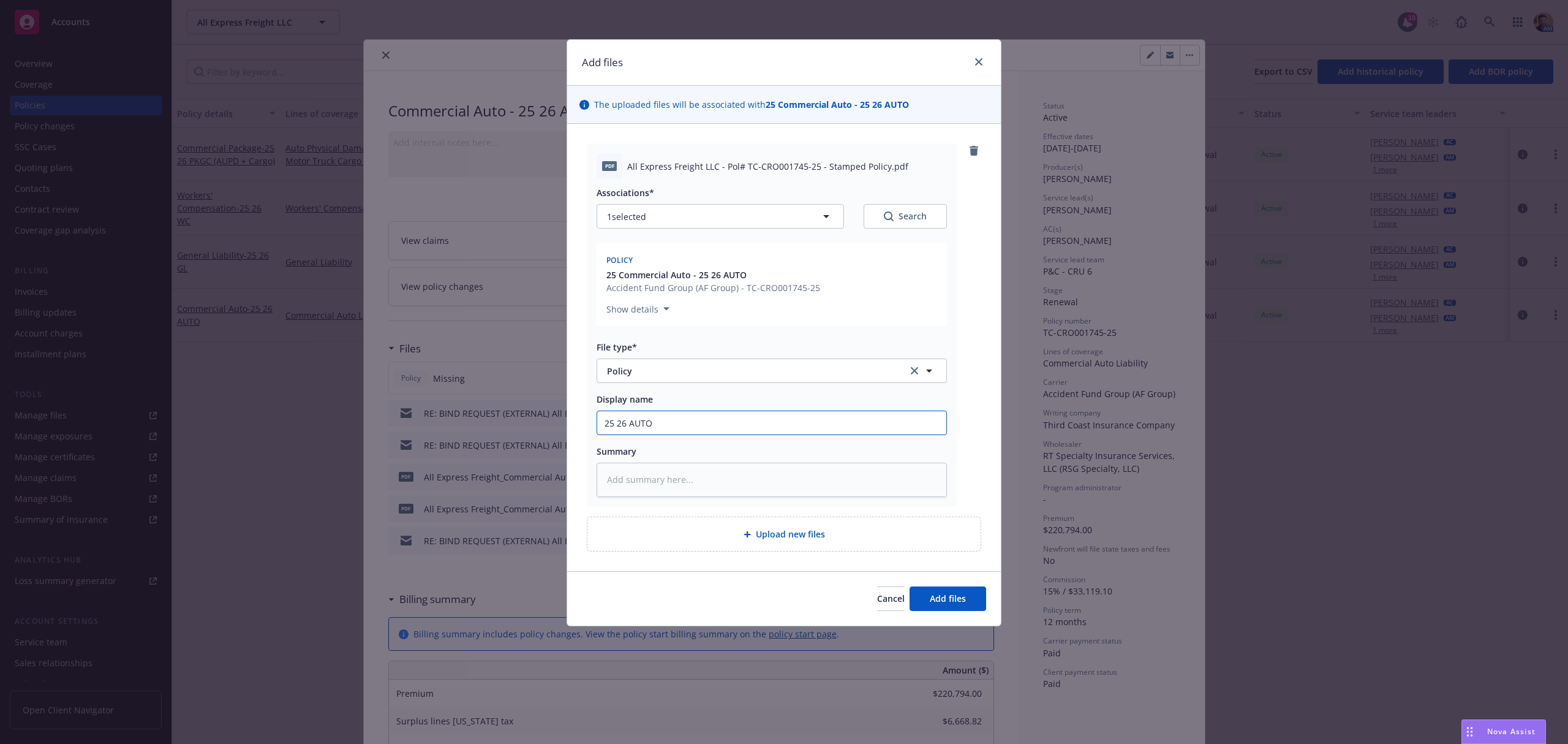
type input "25 26 AUTO"
type textarea "x"
type input "25 26 AUTO P"
type textarea "x"
type input "25 26 AUTO PO"
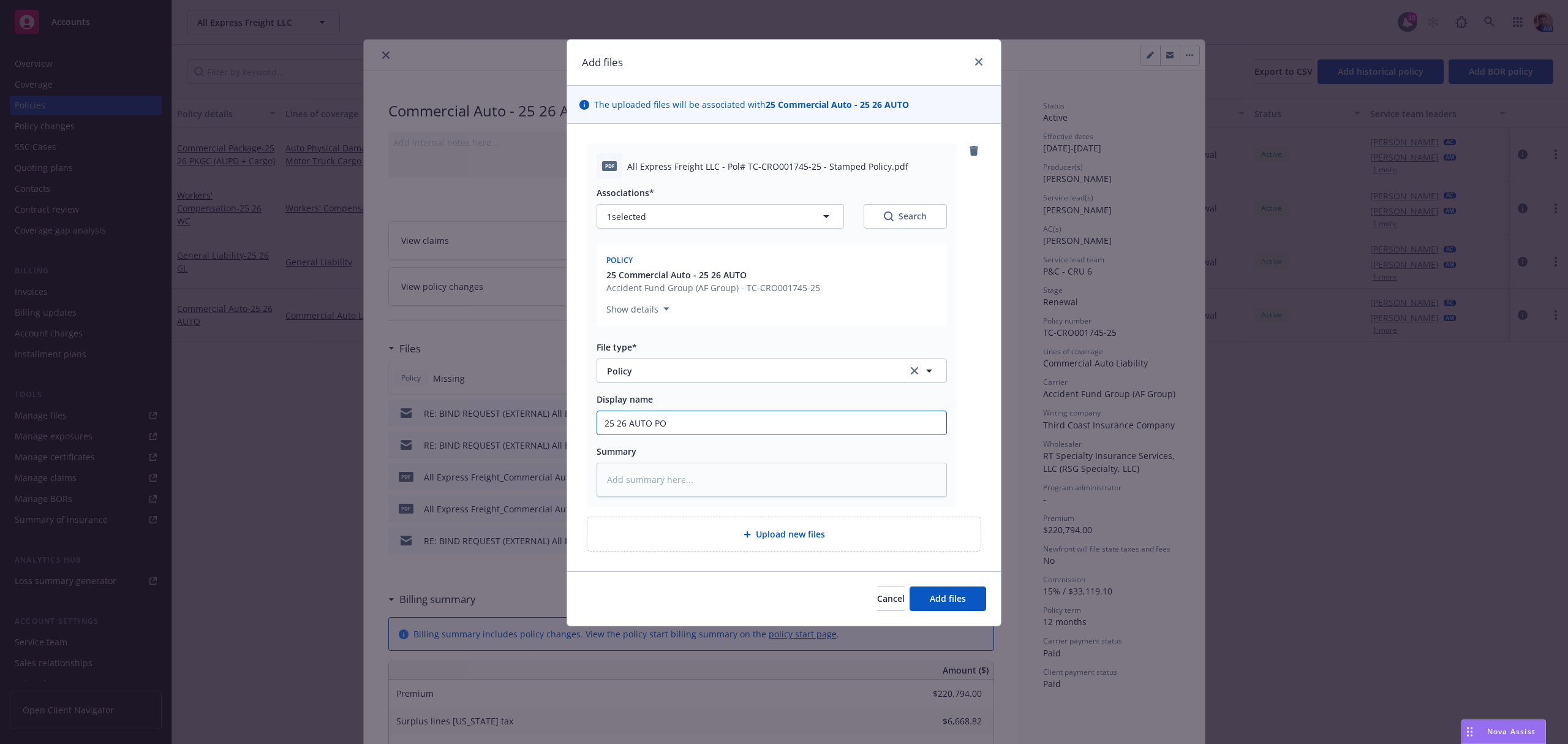
type textarea "x"
type input "25 26 AUTO POl"
type textarea "x"
type input "25 26 AUTO POli"
type textarea "x"
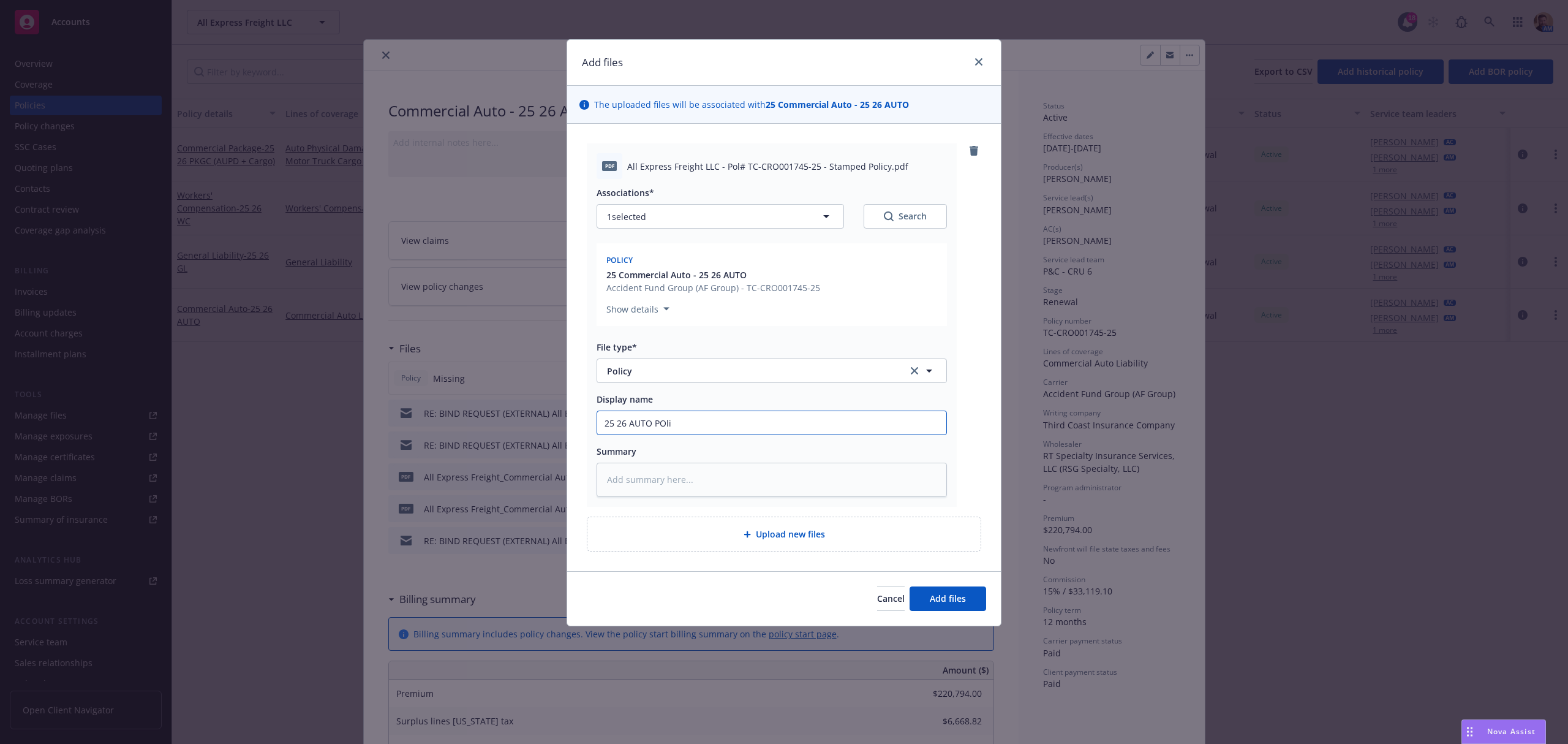
type input "25 26 AUTO POl"
type textarea "x"
type input "25 26 AUTO PO"
type textarea "x"
type input "25 26 AUTO P"
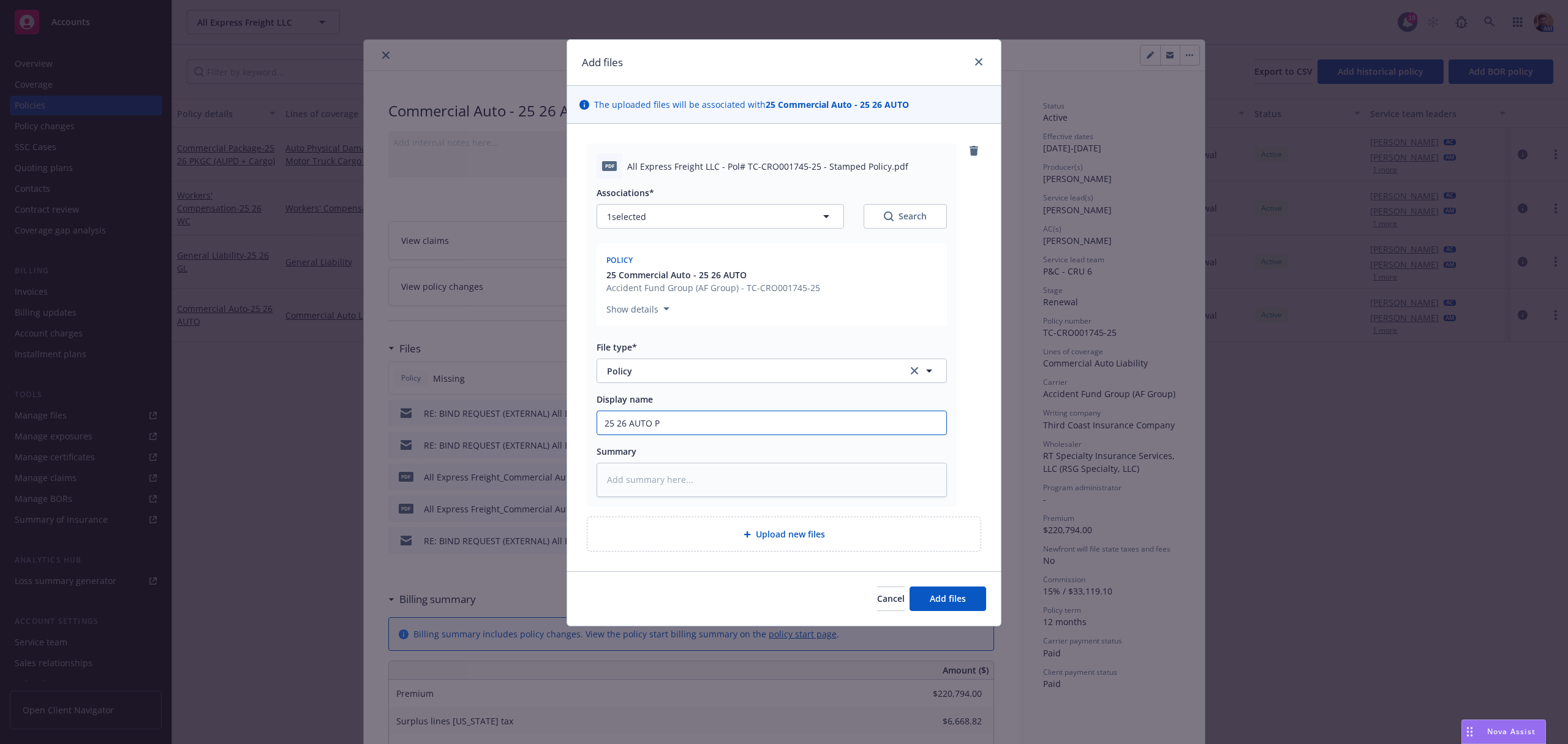
type textarea "x"
type input "25 26 AUTO Po"
type textarea "x"
type input "25 26 AUTO Pol"
type textarea "x"
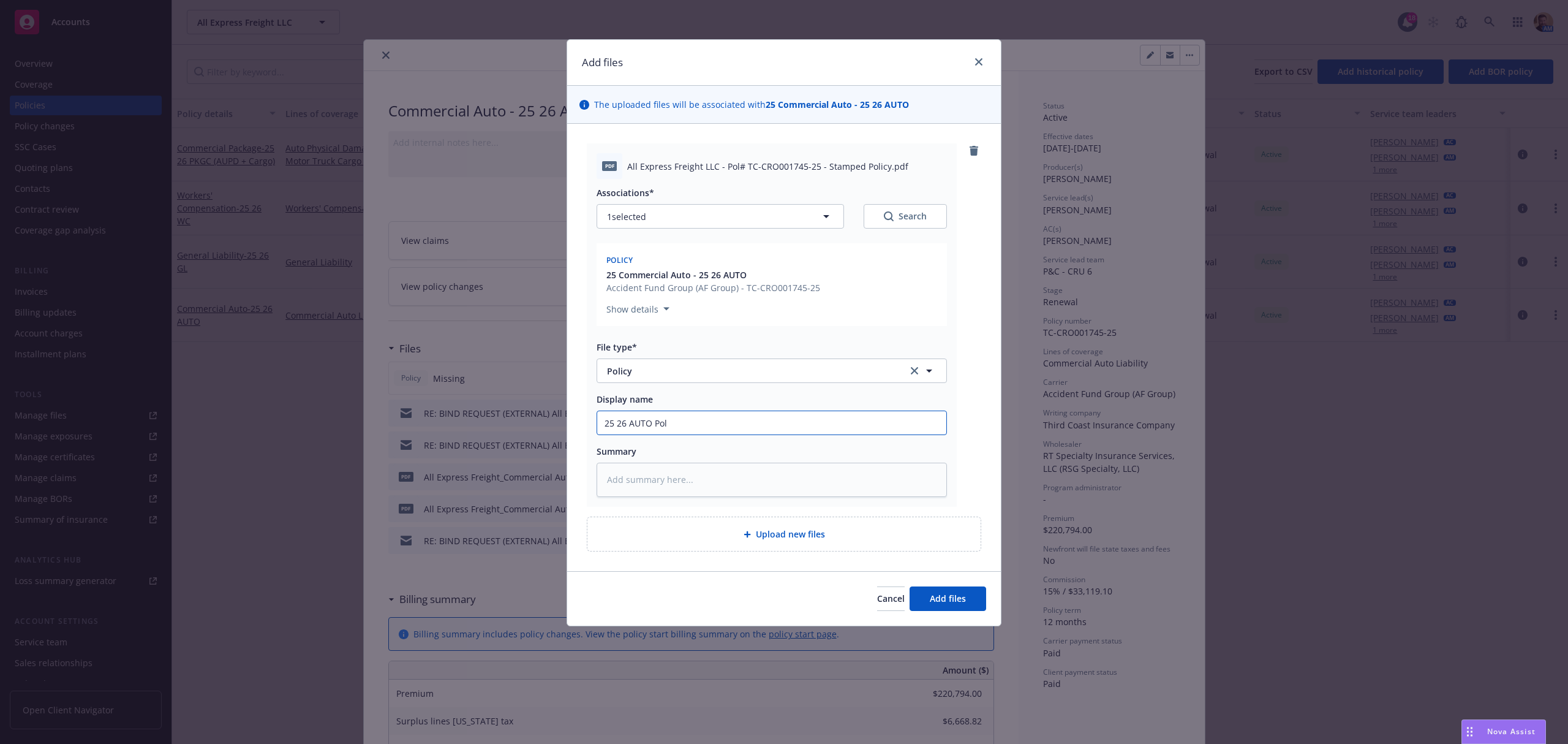
type input "25 26 AUTO Poli"
type textarea "x"
type input "25 26 AUTO Polic"
type textarea "x"
type input "25 26 AUTO Policy"
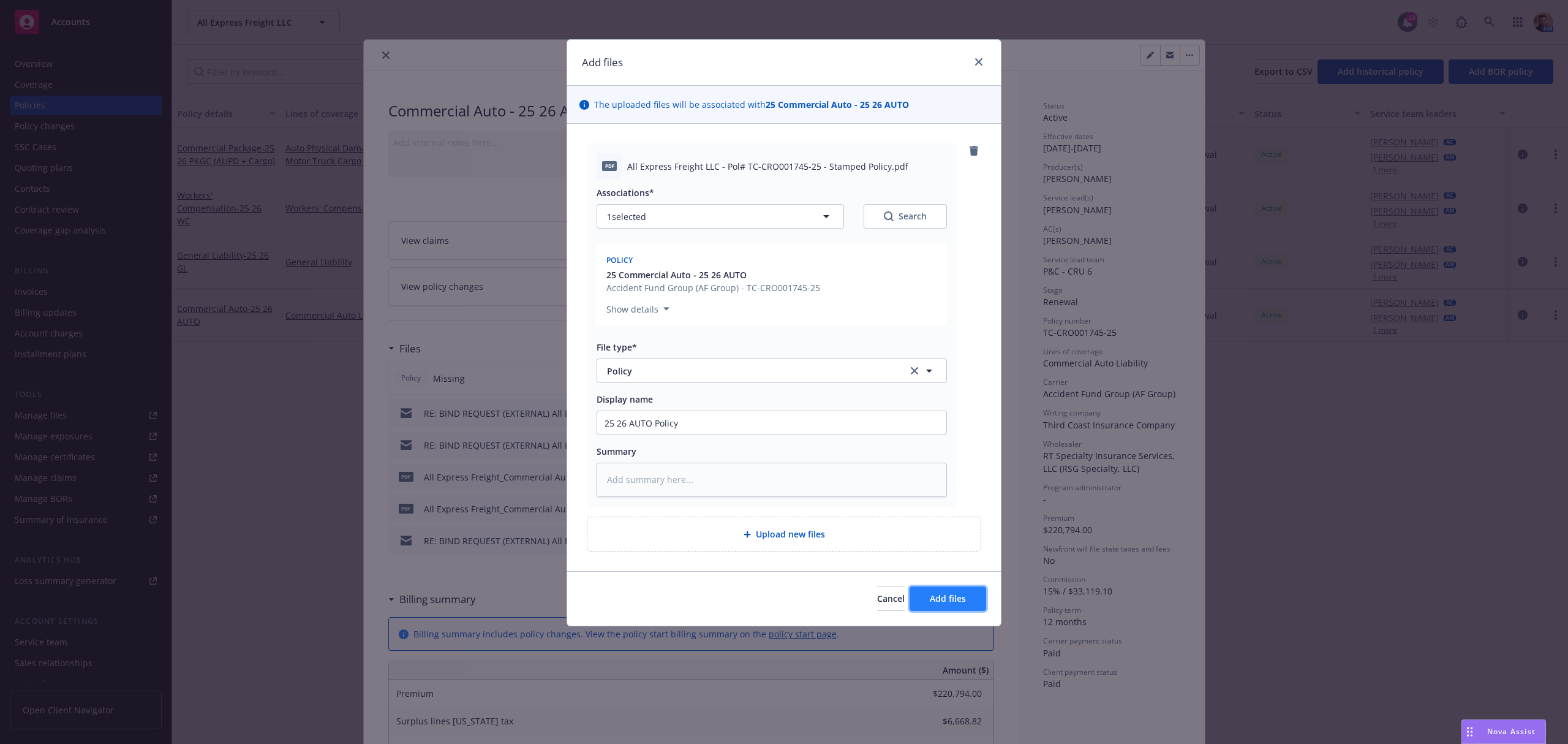
click at [963, 594] on span "Add files" at bounding box center [948, 598] width 36 height 12
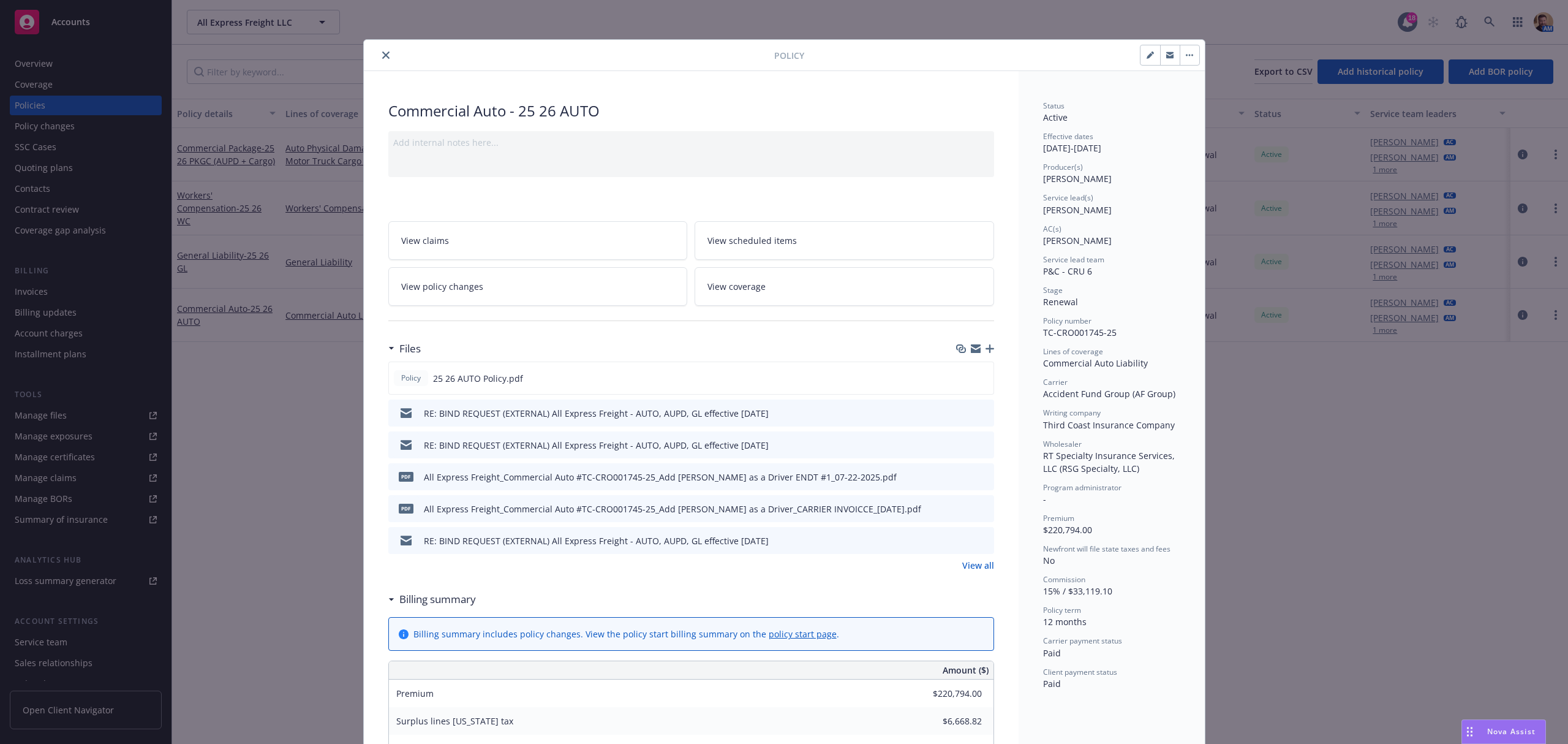
click at [986, 348] on icon "button" at bounding box center [990, 349] width 9 height 9
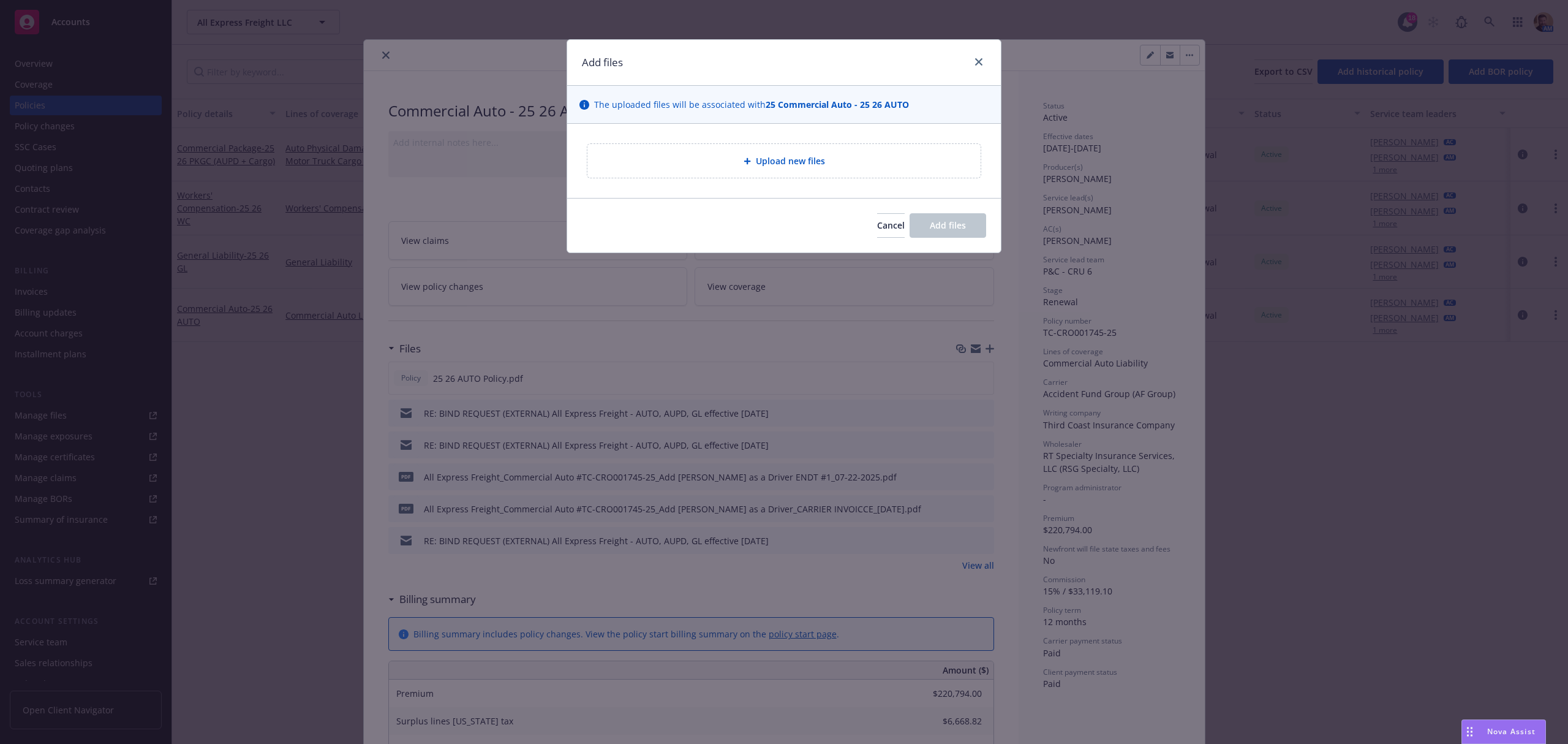
click at [789, 151] on div "Upload new files" at bounding box center [784, 162] width 393 height 34
type textarea "x"
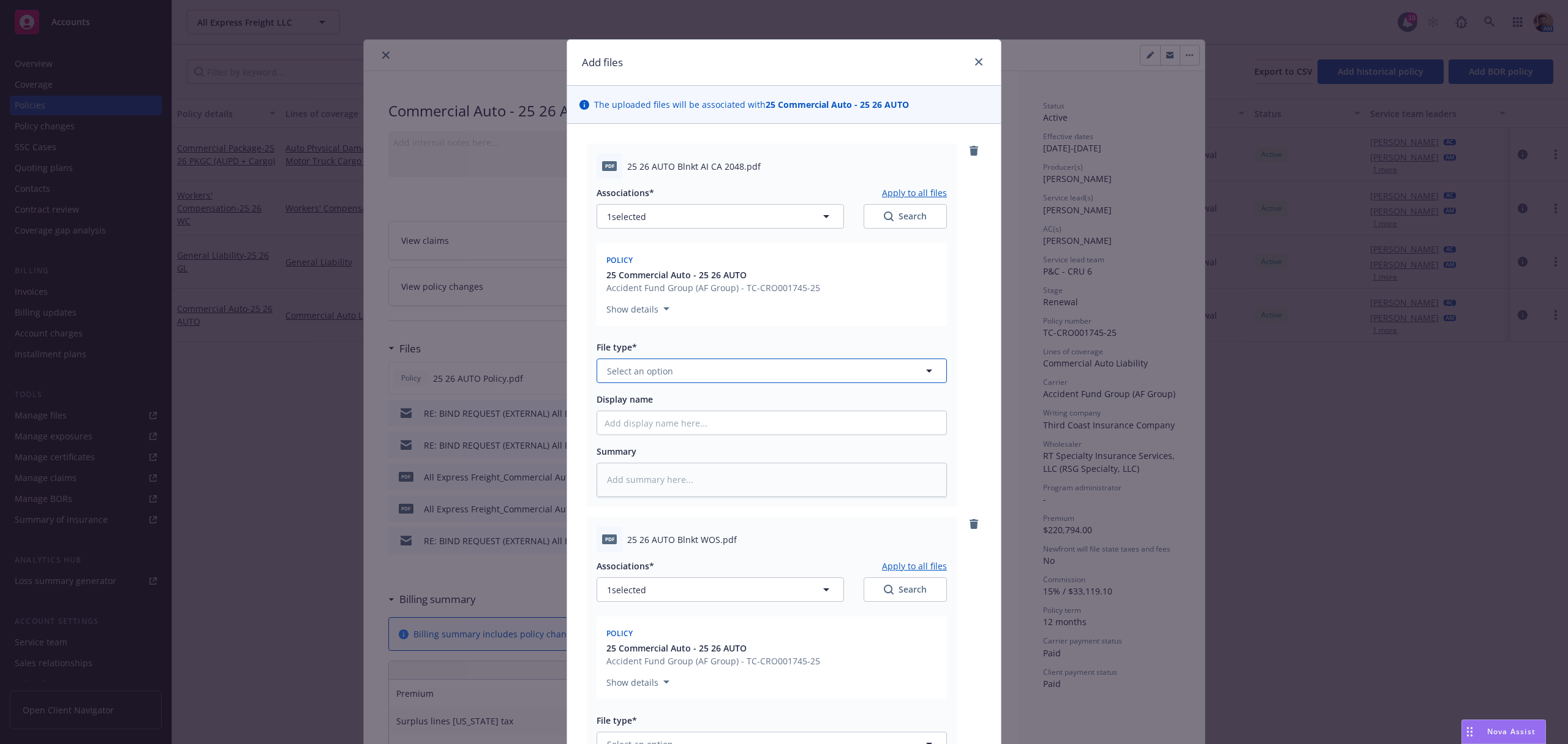
click at [675, 372] on button "Select an option" at bounding box center [771, 371] width 351 height 24
type input "end"
click at [676, 413] on div "Endorsement" at bounding box center [771, 405] width 335 height 18
drag, startPoint x: 734, startPoint y: 163, endPoint x: 618, endPoint y: 161, distance: 116.0
click at [618, 161] on div "pdf 25 26 AUTO Blnkt AI CA 2048.pdf" at bounding box center [771, 166] width 351 height 26
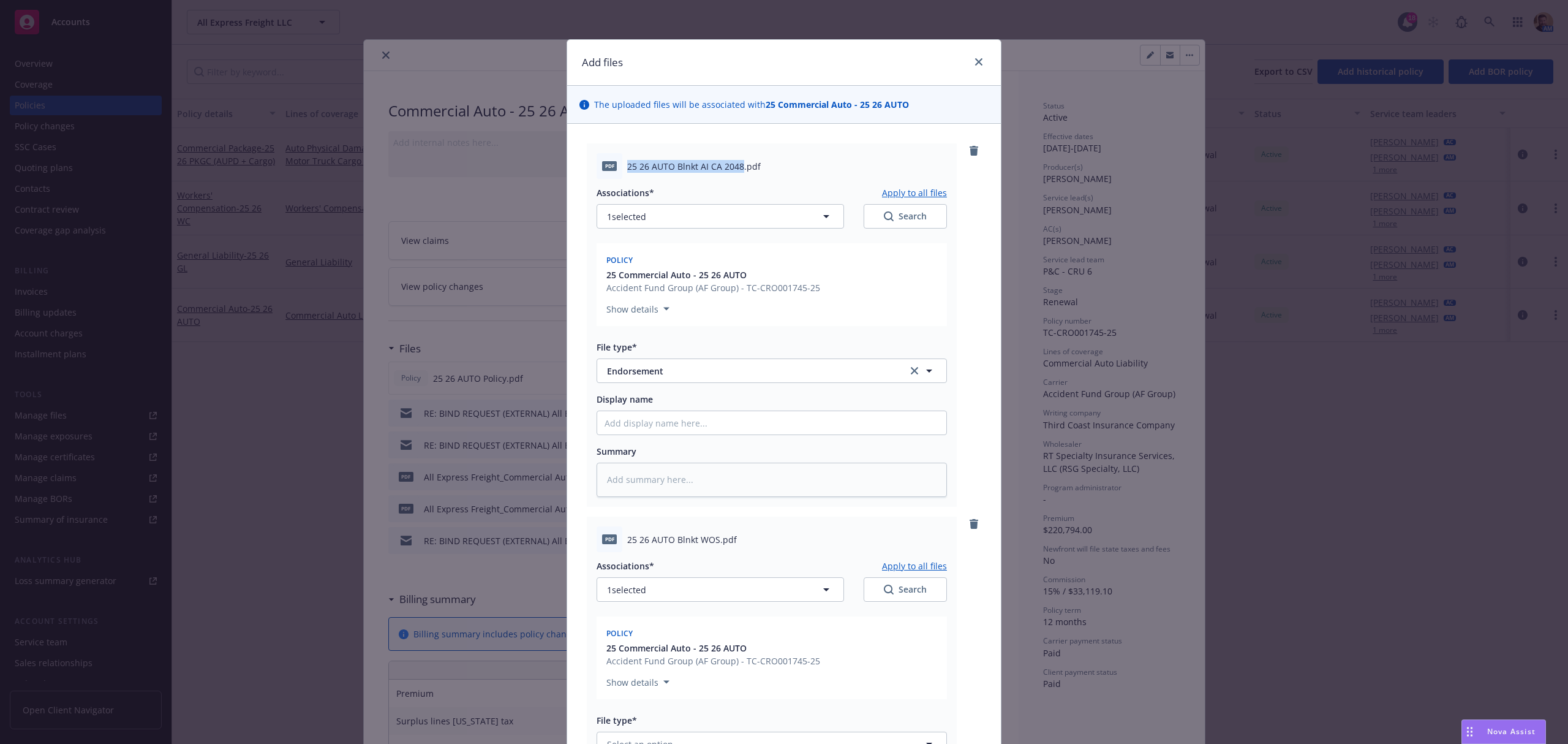
copy div "25 26 AUTO Blnkt AI CA 2048"
click at [657, 418] on input "Display name" at bounding box center [771, 423] width 349 height 23
paste input "25 26 AUTO Blnkt AI CA 2048"
type textarea "x"
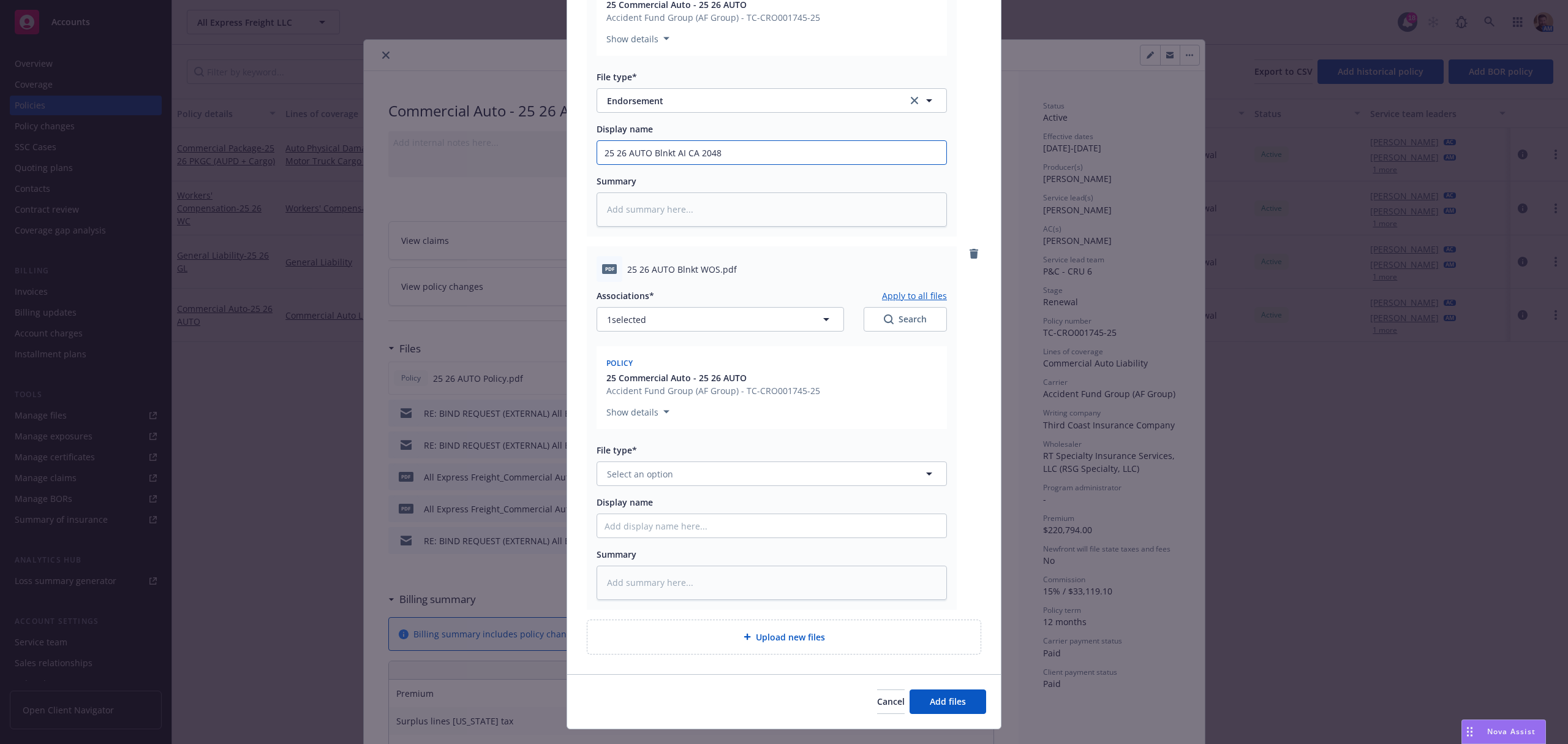
scroll to position [295, 0]
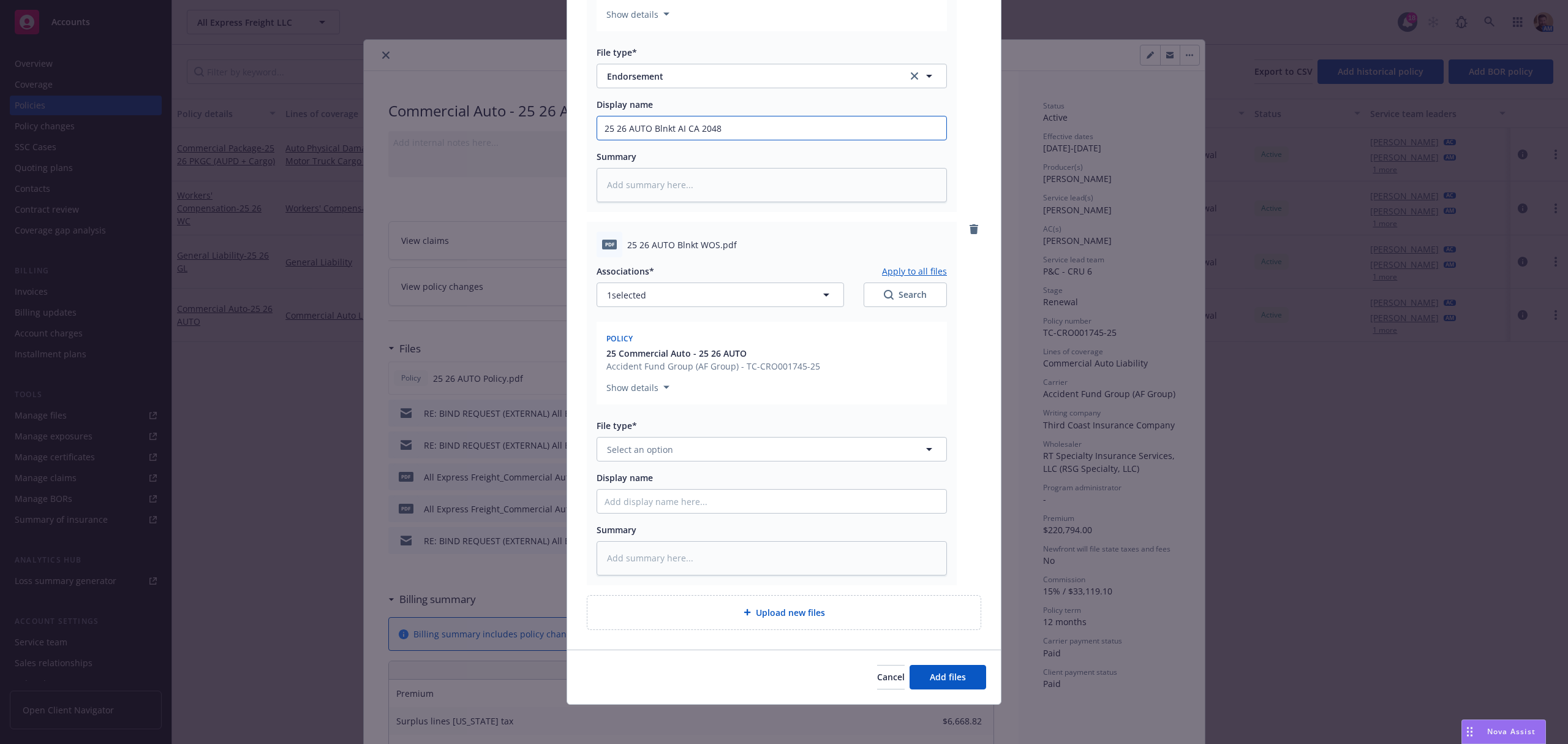
type input "25 26 AUTO Blnkt AI CA 2048"
click at [654, 448] on span "Select an option" at bounding box center [640, 450] width 66 height 13
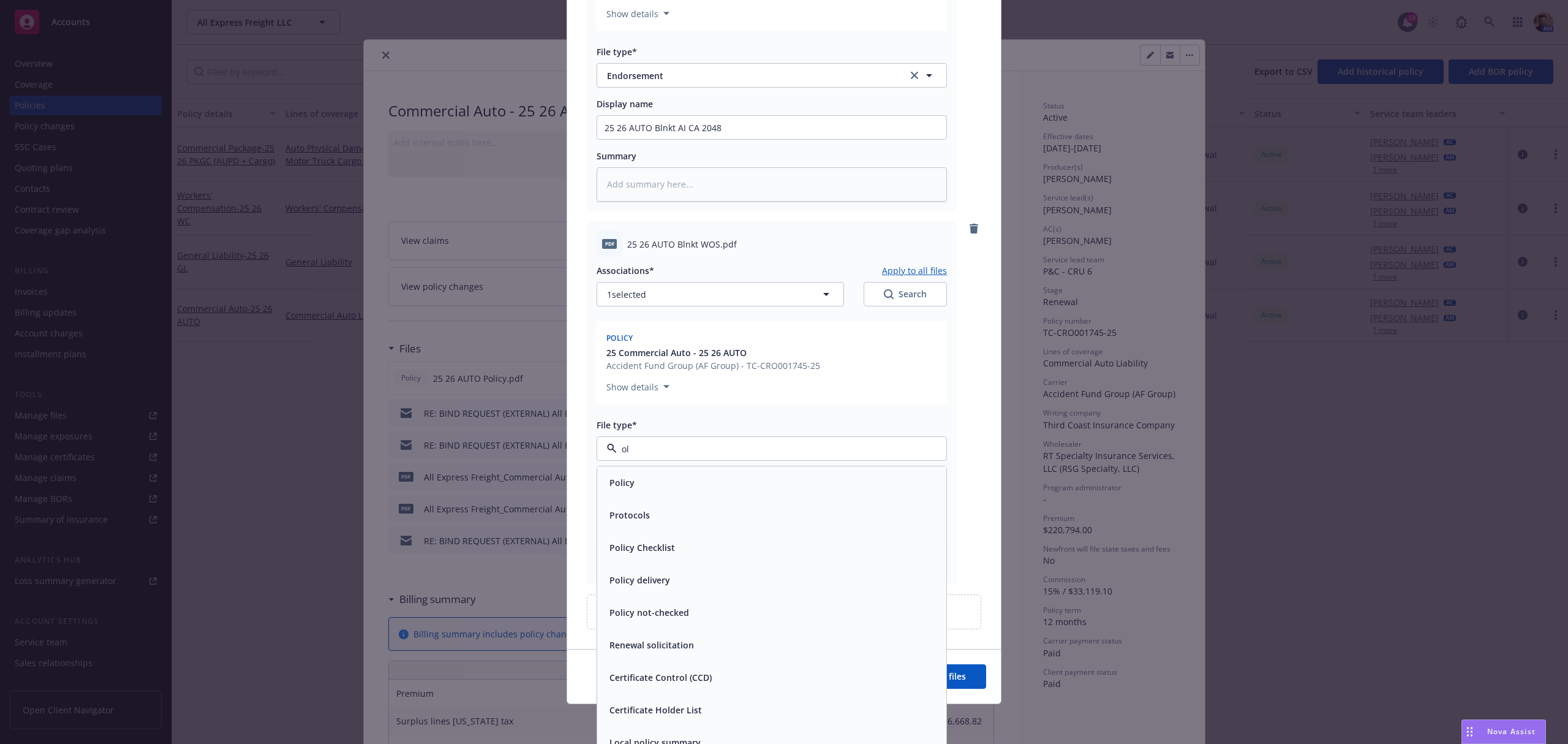
drag, startPoint x: 643, startPoint y: 445, endPoint x: 566, endPoint y: 446, distance: 77.0
click at [567, 446] on div "pdf 25 26 AUTO Blnkt AI CA 2048.pdf Associations* Apply to all files 1 selected…" at bounding box center [784, 239] width 434 height 820
type input "end"
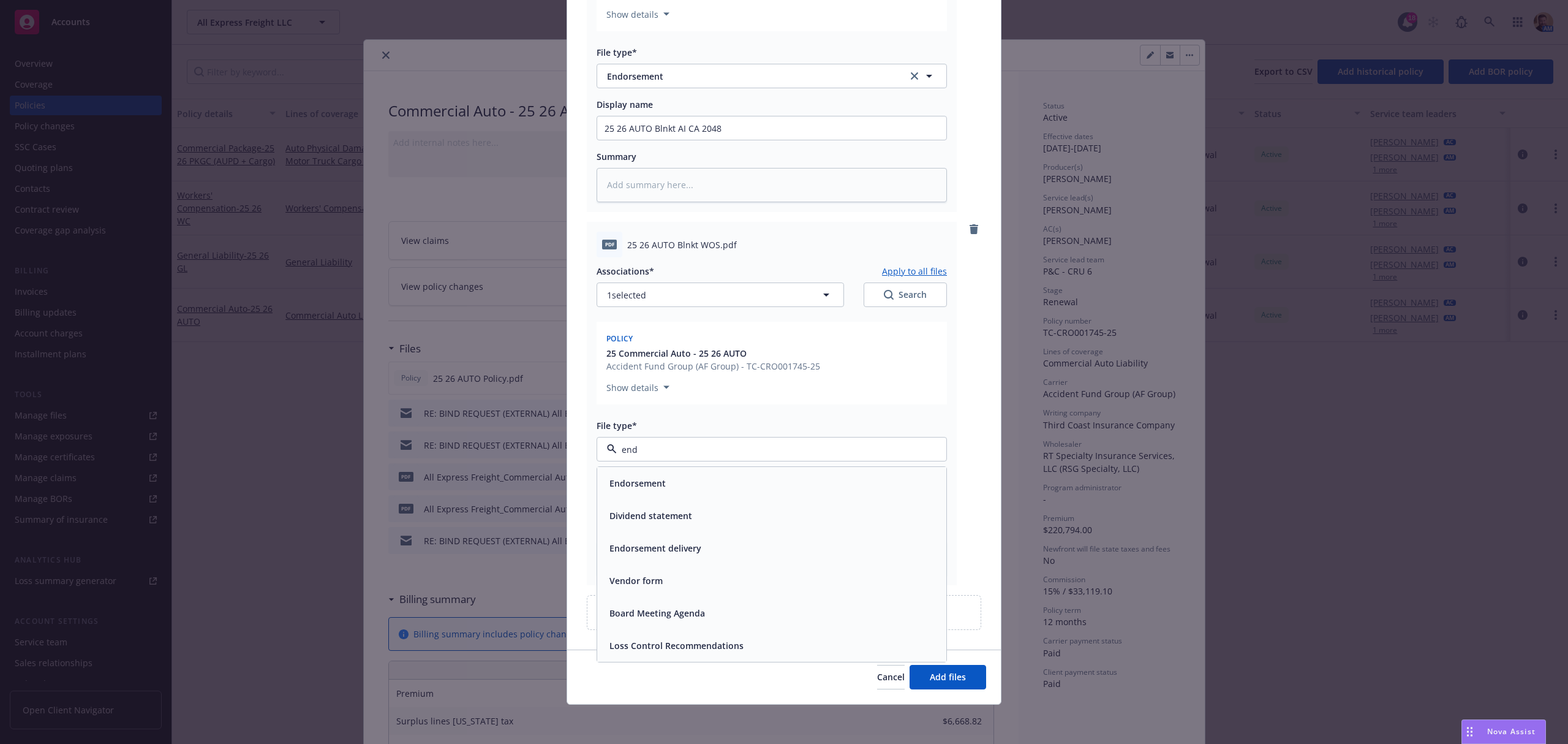
click at [605, 482] on div "Endorsement" at bounding box center [636, 484] width 64 height 18
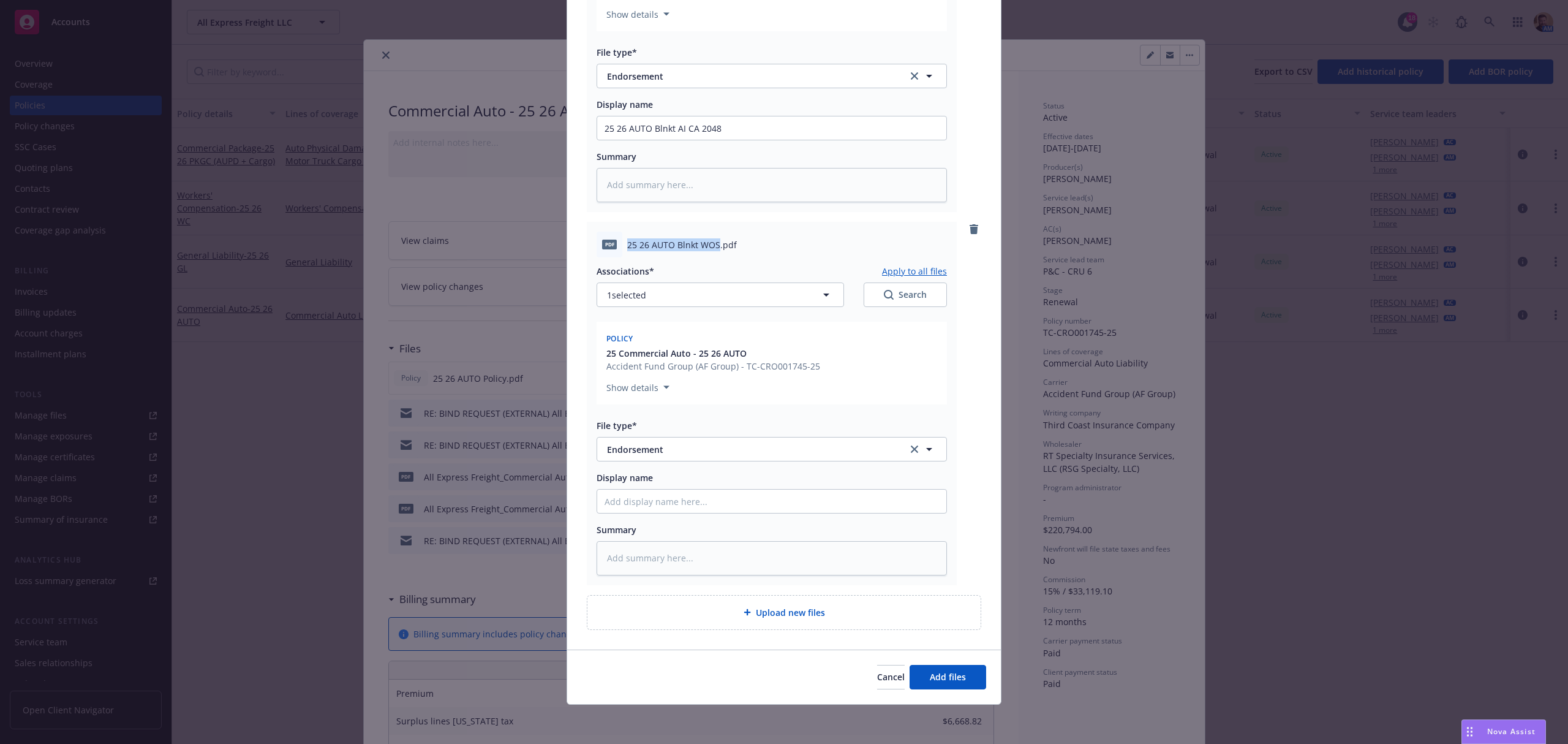
drag, startPoint x: 623, startPoint y: 239, endPoint x: 713, endPoint y: 245, distance: 90.2
click at [713, 245] on span "25 26 AUTO Blnkt WOS.pdf" at bounding box center [682, 245] width 109 height 13
copy span "25 26 AUTO Blnkt WOS"
click at [653, 140] on input "Display name" at bounding box center [771, 128] width 349 height 23
paste input "25 26 AUTO Blnkt WOS"
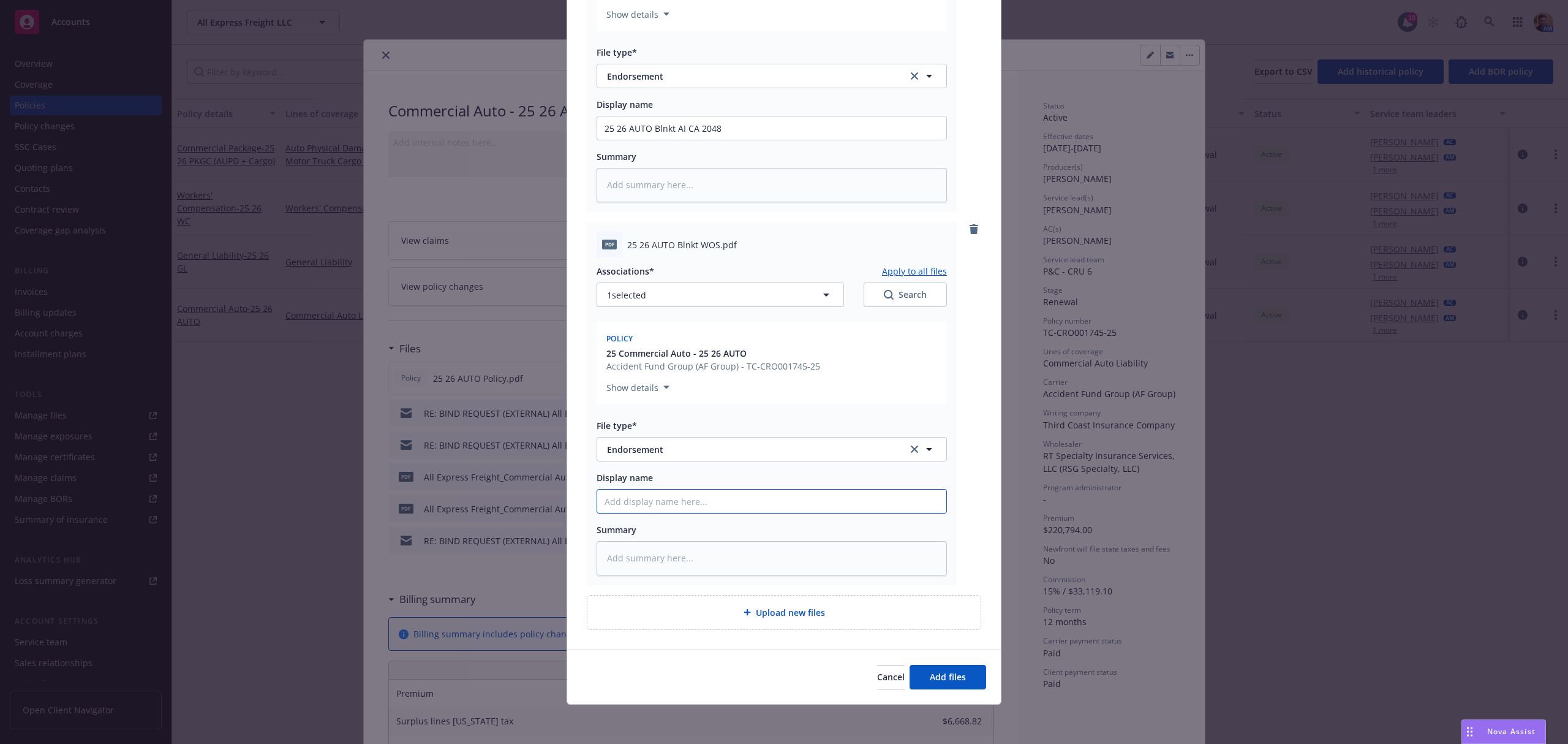
type textarea "x"
type input "25 26 AUTO Blnkt WOS"
click at [940, 676] on span "Add files" at bounding box center [948, 677] width 36 height 12
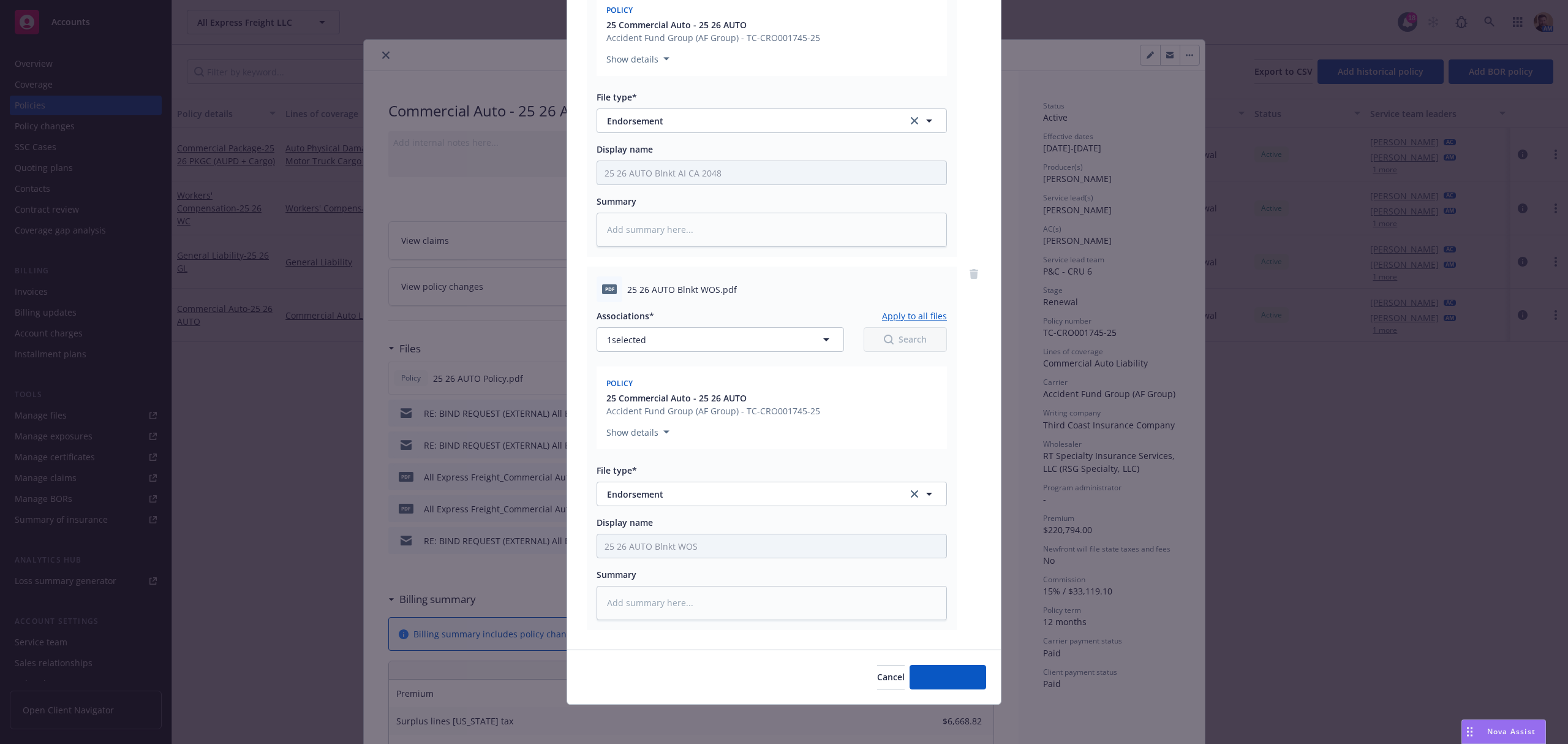
type textarea "x"
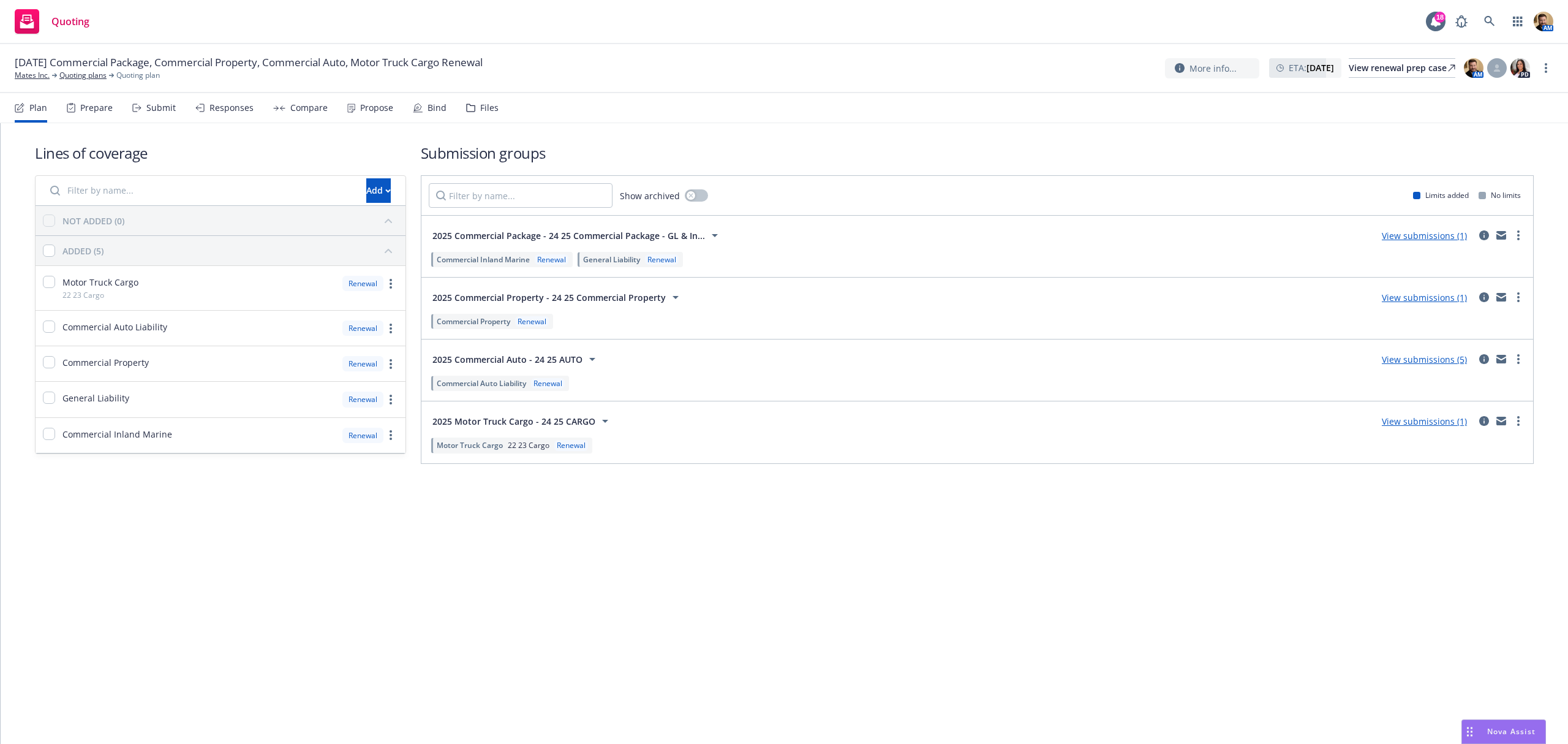
click at [152, 105] on div "Submit" at bounding box center [161, 108] width 30 height 10
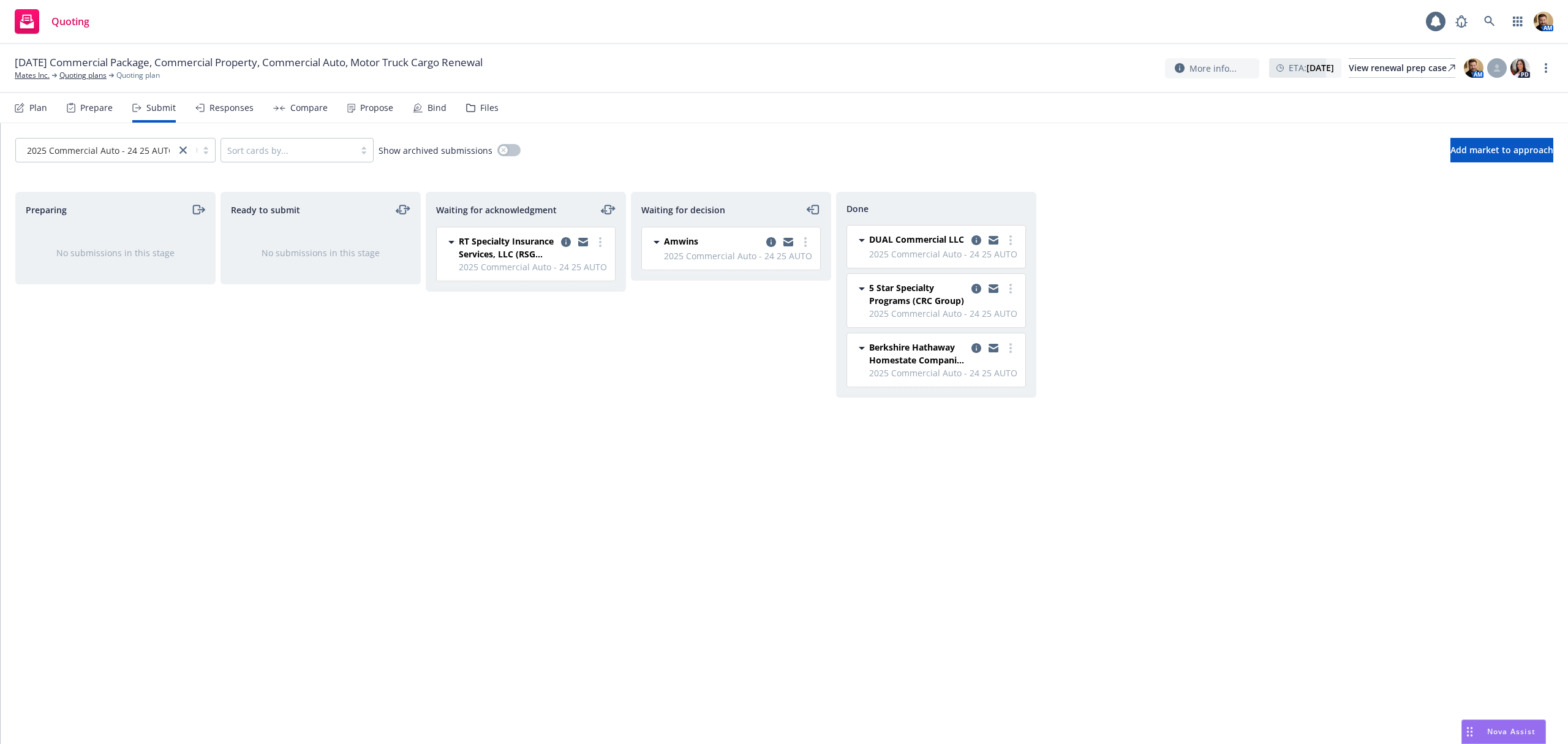
click at [239, 111] on div "Responses" at bounding box center [231, 108] width 44 height 10
